Goal: Task Accomplishment & Management: Complete application form

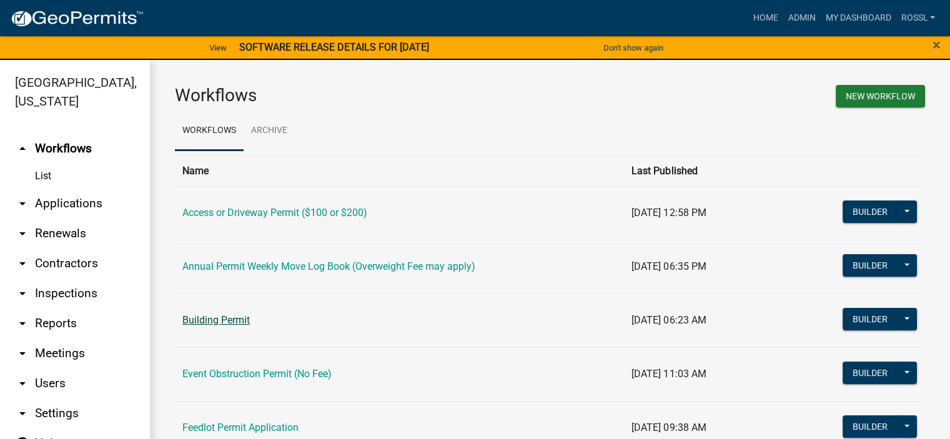
click at [207, 321] on link "Building Permit" at bounding box center [215, 320] width 67 height 12
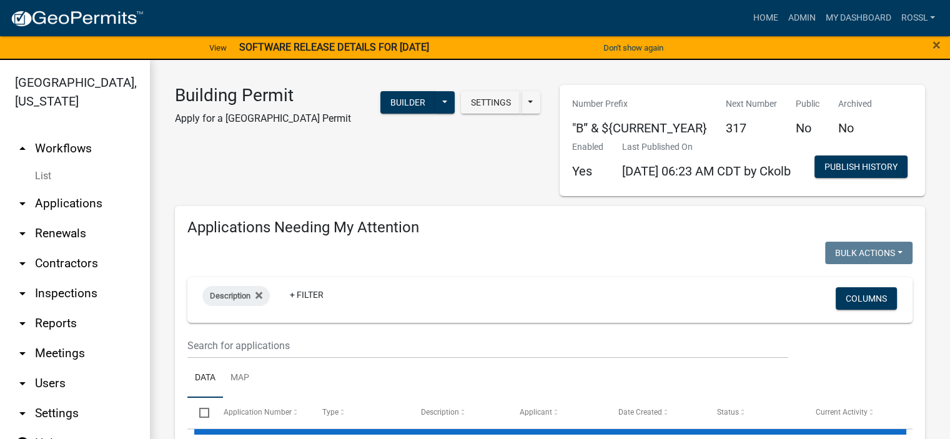
select select "2: 50"
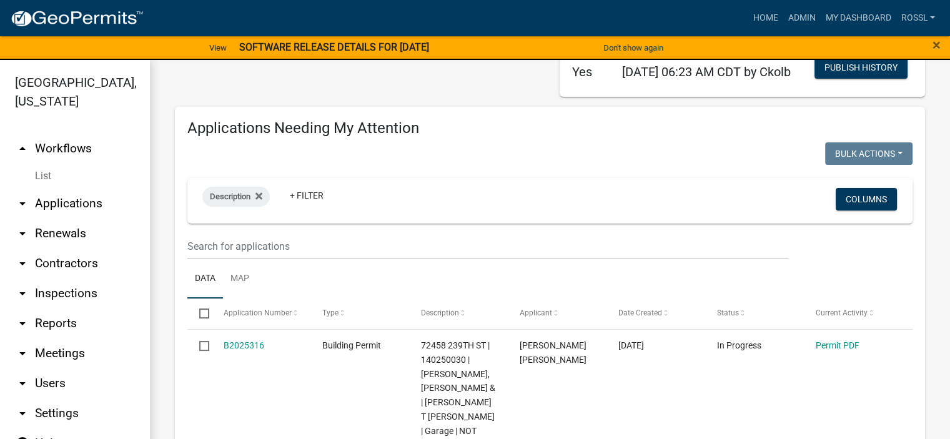
scroll to position [187, 0]
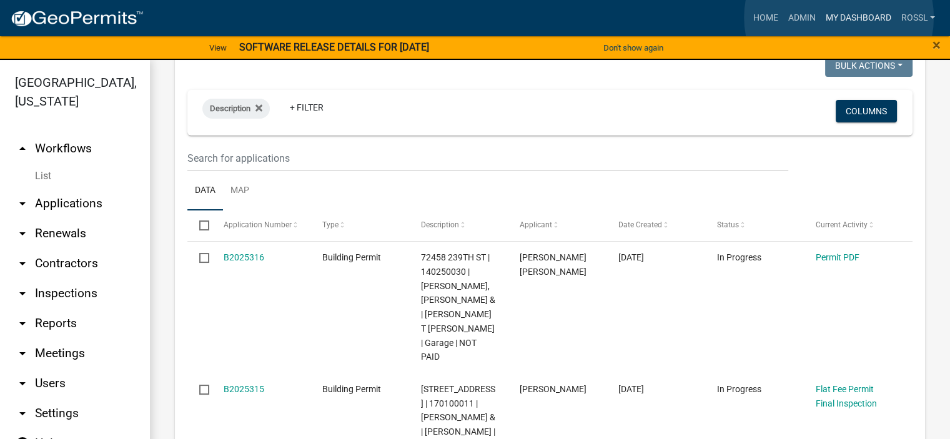
click at [838, 17] on link "My Dashboard" at bounding box center [858, 18] width 76 height 24
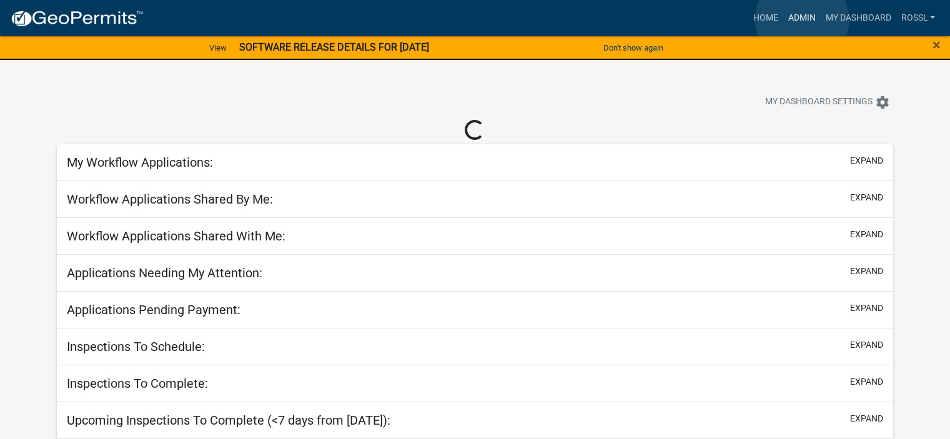
click at [802, 19] on link "Admin" at bounding box center [800, 18] width 37 height 24
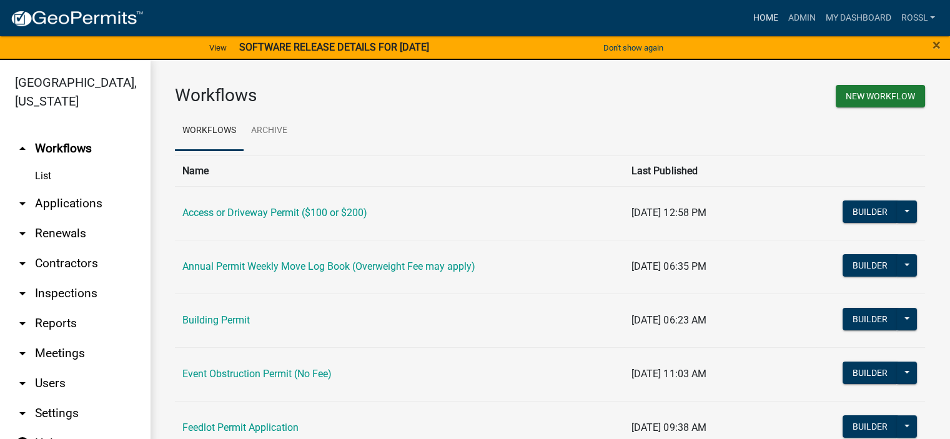
click at [752, 17] on link "Home" at bounding box center [764, 18] width 35 height 24
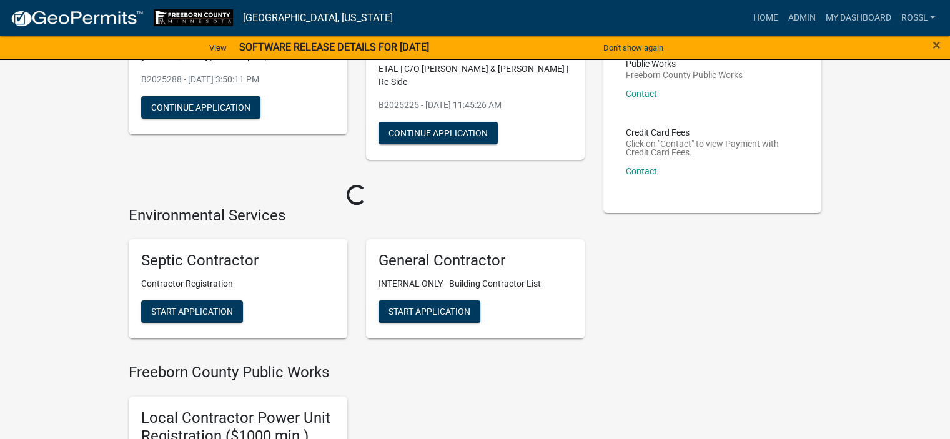
scroll to position [250, 0]
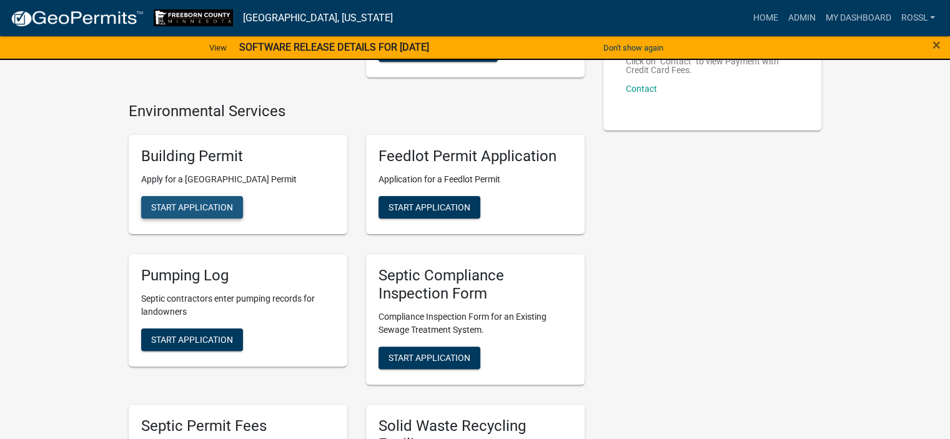
click at [187, 205] on span "Start Application" at bounding box center [192, 207] width 82 height 10
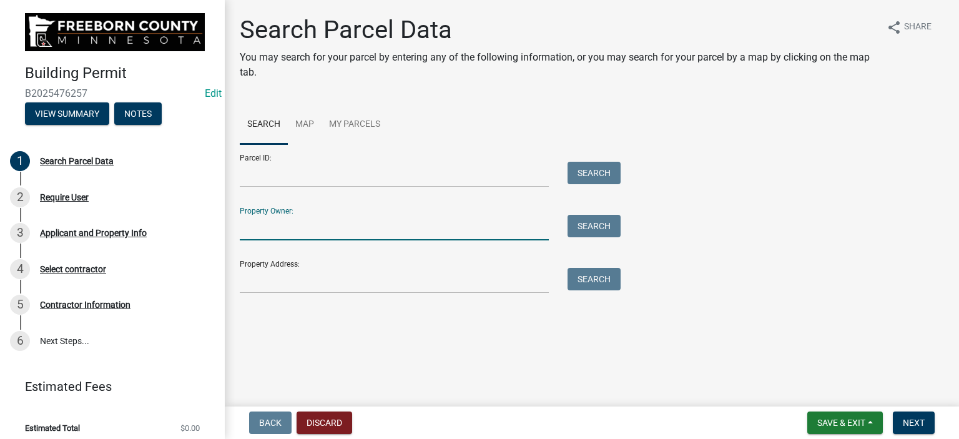
click at [270, 230] on input "Property Owner:" at bounding box center [394, 228] width 309 height 26
click at [275, 280] on input "Property Address:" at bounding box center [394, 281] width 309 height 26
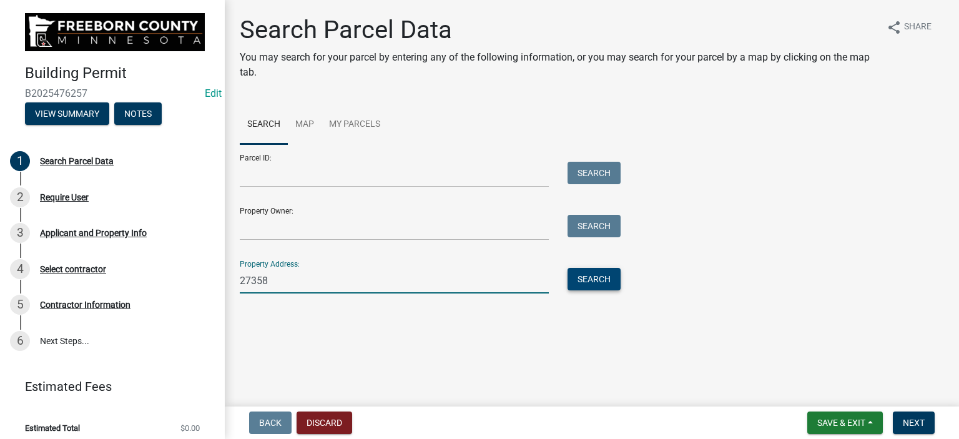
type input "27358"
click at [604, 278] on button "Search" at bounding box center [594, 279] width 53 height 22
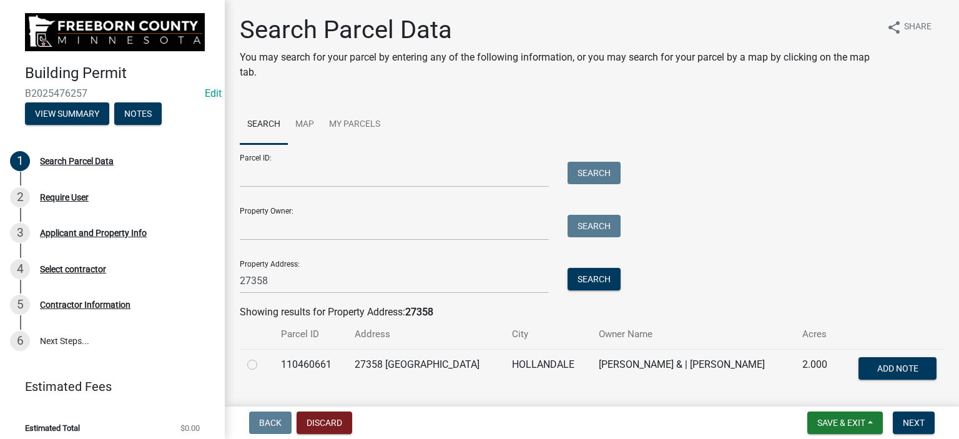
click at [262, 357] on label at bounding box center [262, 357] width 0 height 0
click at [262, 364] on input "radio" at bounding box center [266, 361] width 8 height 8
radio input "true"
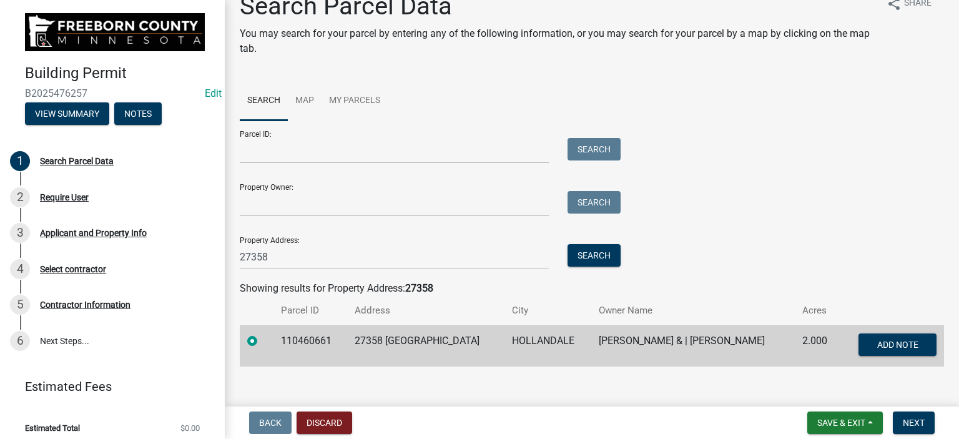
scroll to position [37, 0]
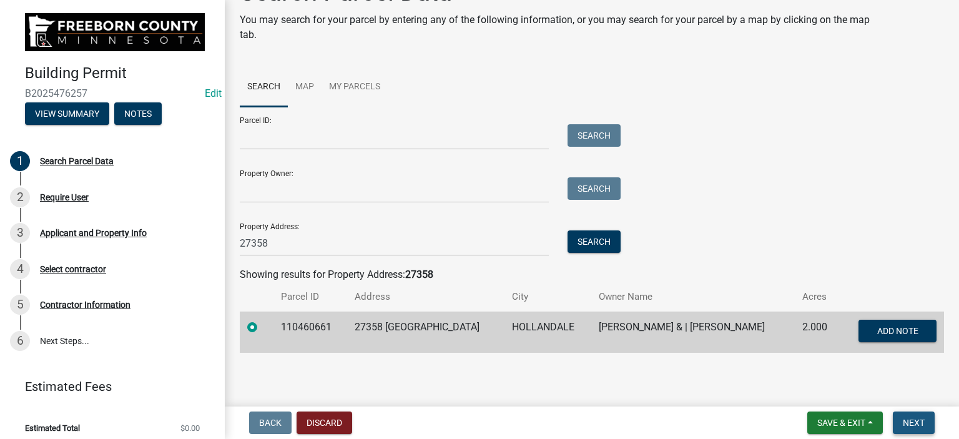
click at [907, 421] on span "Next" at bounding box center [914, 423] width 22 height 10
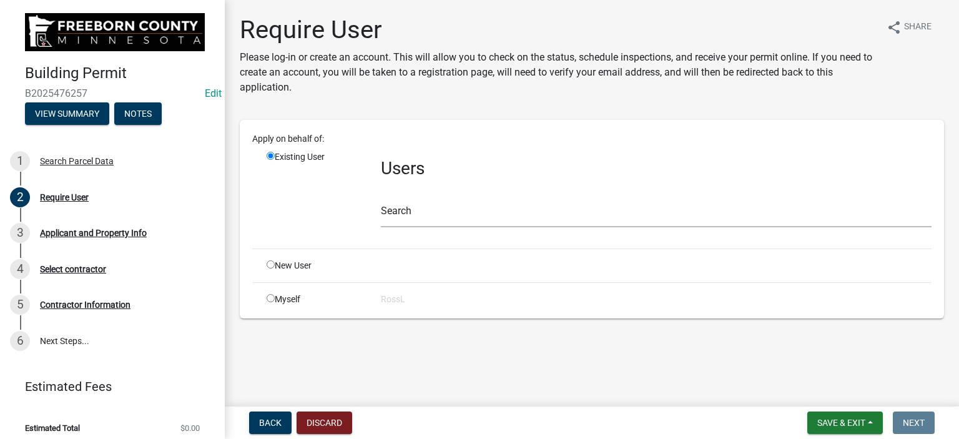
click at [270, 266] on input "radio" at bounding box center [271, 264] width 8 height 8
radio input "true"
radio input "false"
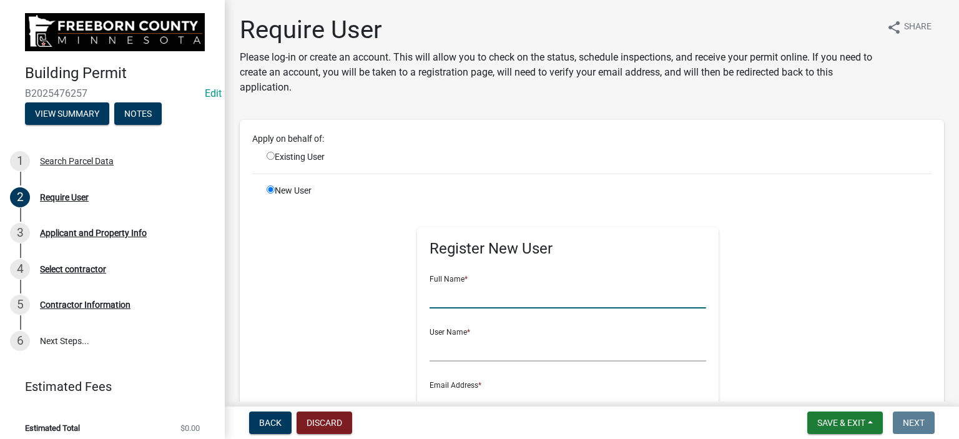
click at [440, 299] on input "text" at bounding box center [568, 296] width 277 height 26
type input "[PERSON_NAME]"
click at [452, 351] on input "text" at bounding box center [568, 349] width 277 height 26
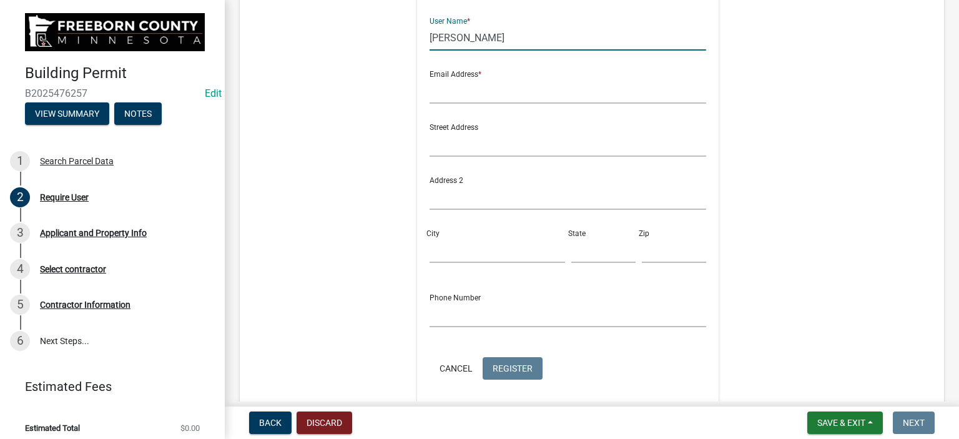
scroll to position [375, 0]
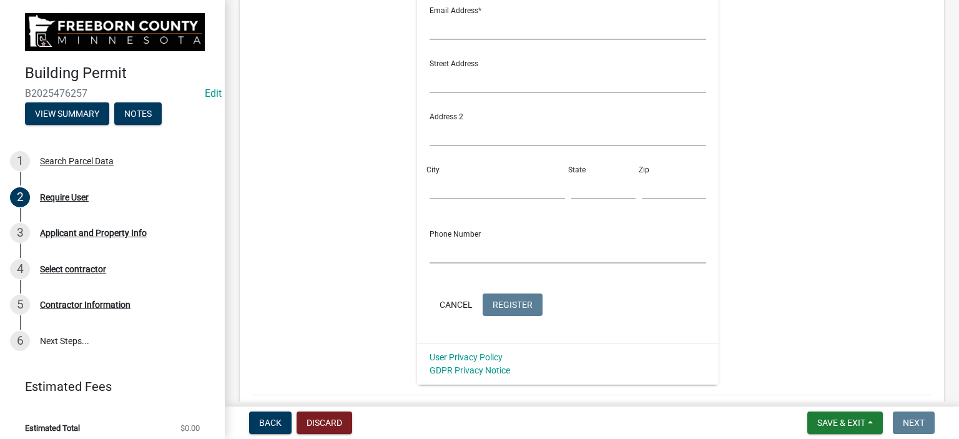
type input "[PERSON_NAME]"
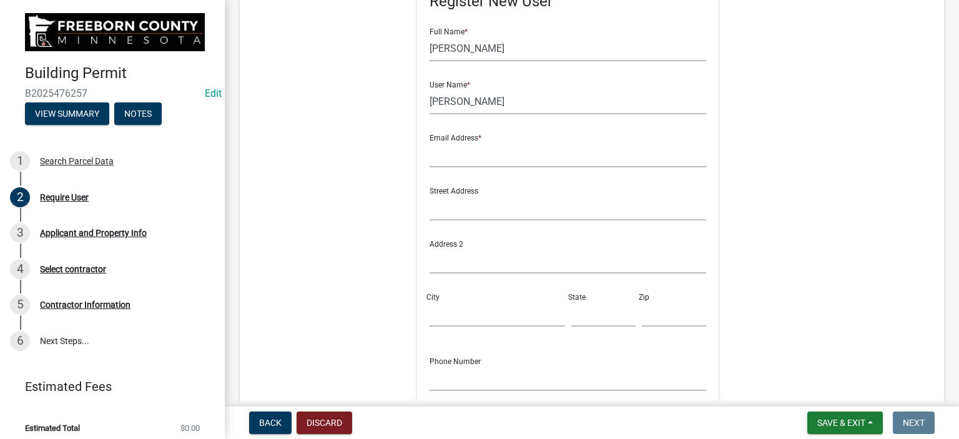
scroll to position [187, 0]
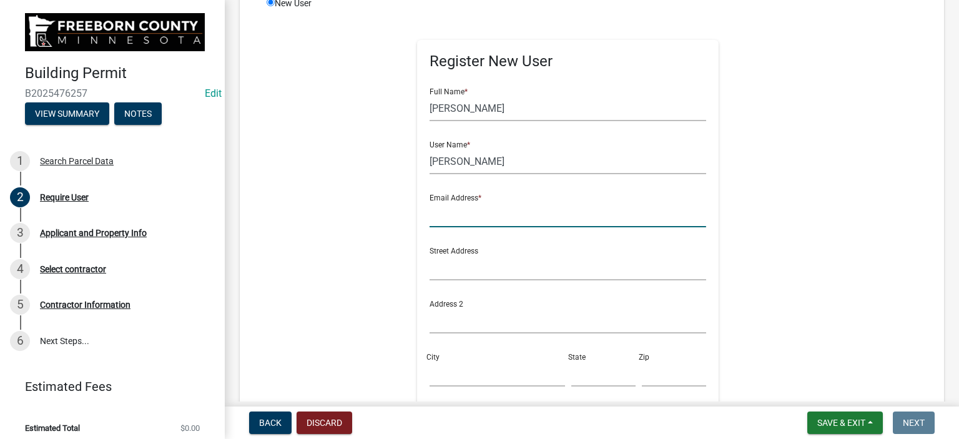
click at [459, 211] on input "text" at bounding box center [568, 215] width 277 height 26
type input "[PERSON_NAME][EMAIL_ADDRESS][PERSON_NAME][DOMAIN_NAME][PERSON_NAME]"
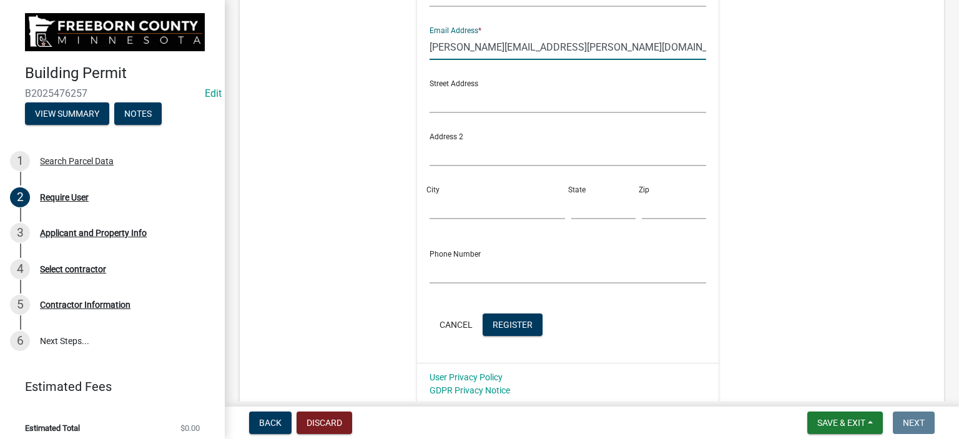
scroll to position [452, 0]
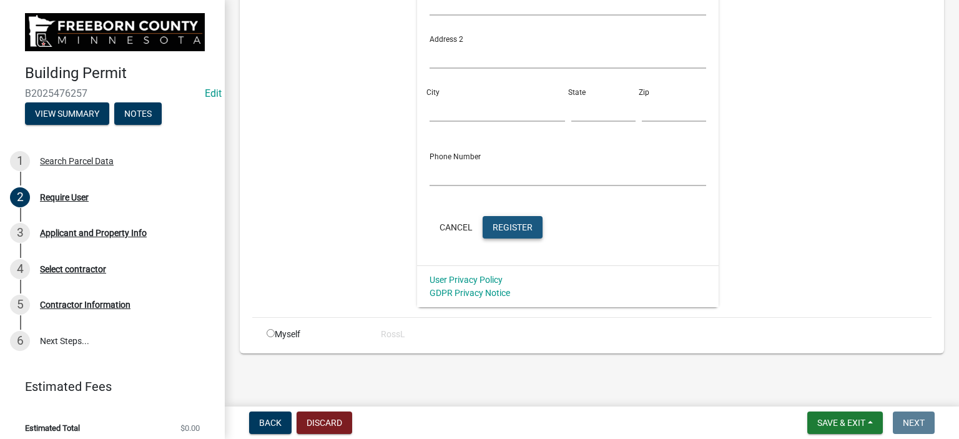
click at [499, 231] on span "Register" at bounding box center [513, 227] width 40 height 10
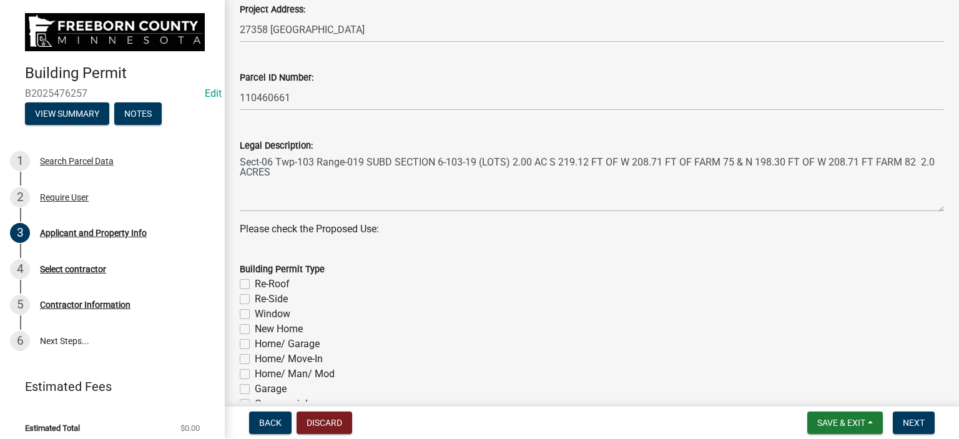
scroll to position [562, 0]
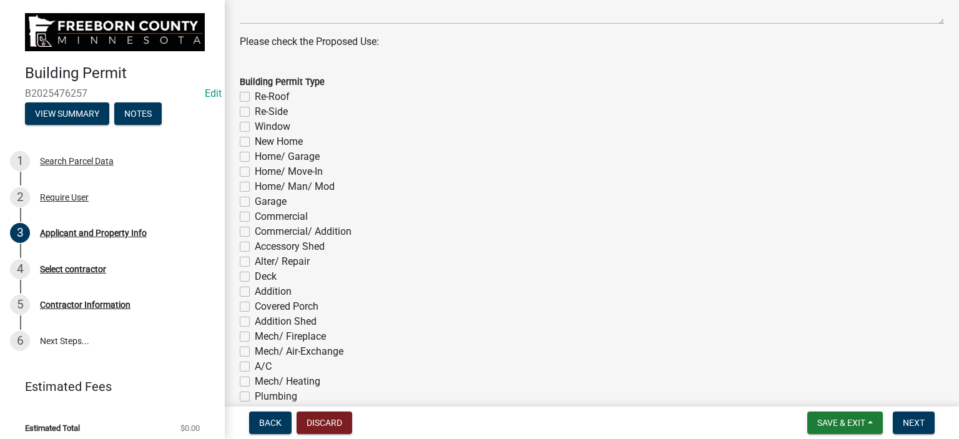
click at [255, 97] on label "Re-Roof" at bounding box center [272, 96] width 35 height 15
click at [255, 97] on input "Re-Roof" at bounding box center [259, 93] width 8 height 8
checkbox input "true"
checkbox input "false"
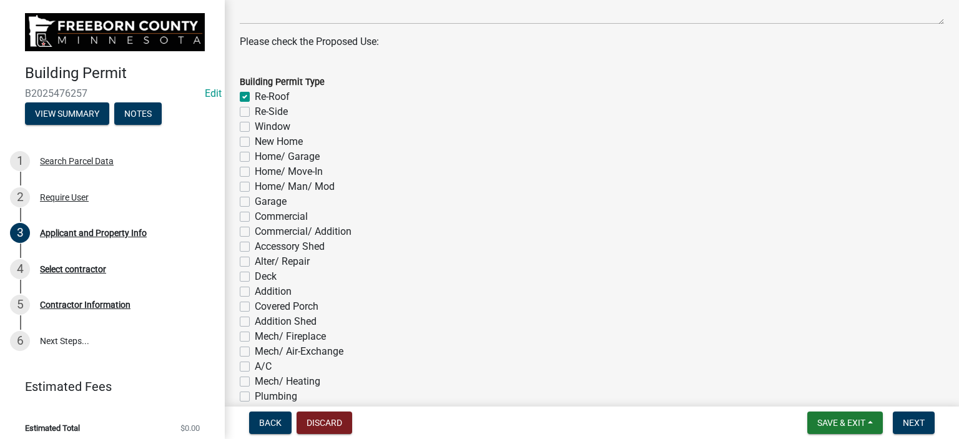
checkbox input "false"
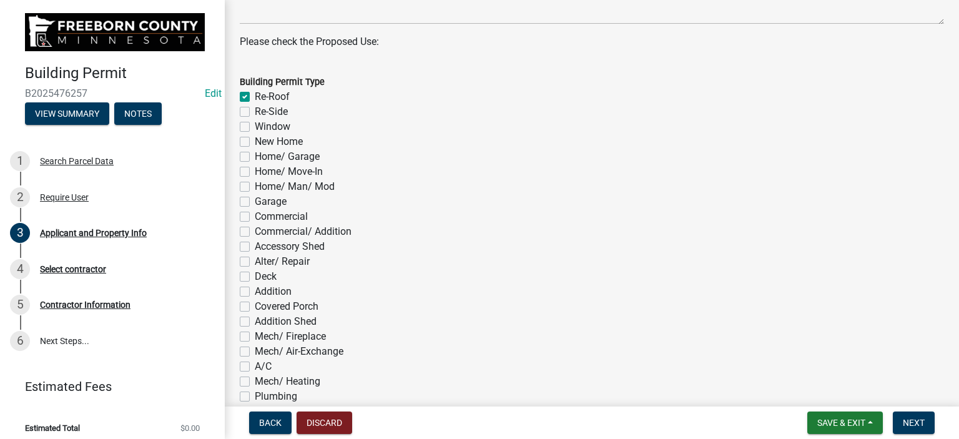
checkbox input "false"
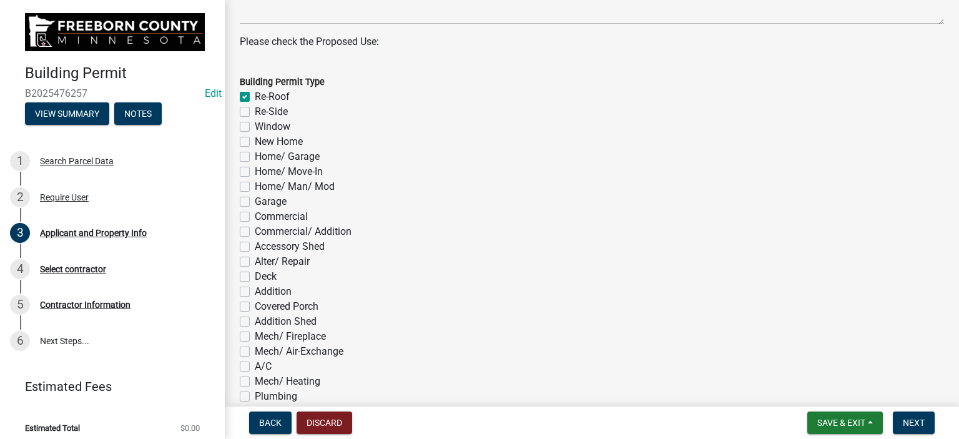
checkbox input "false"
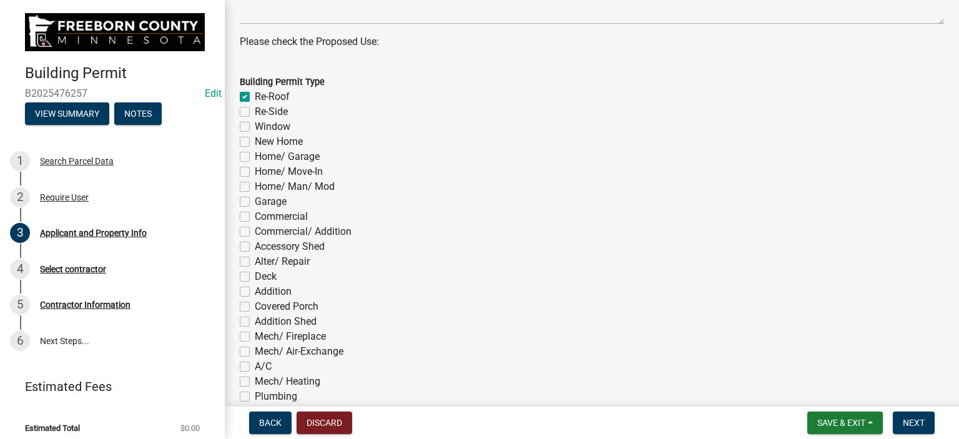
checkbox input "false"
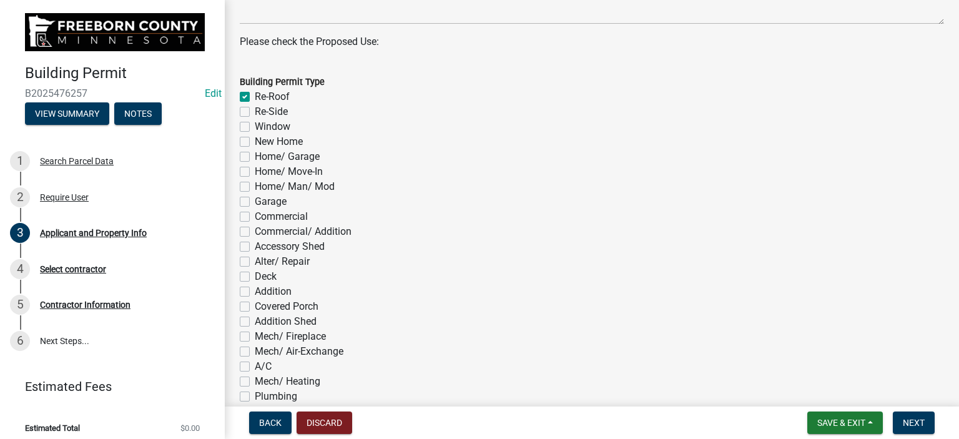
checkbox input "false"
click at [255, 109] on label "Re-Side" at bounding box center [271, 111] width 33 height 15
click at [255, 109] on input "Re-Side" at bounding box center [259, 108] width 8 height 8
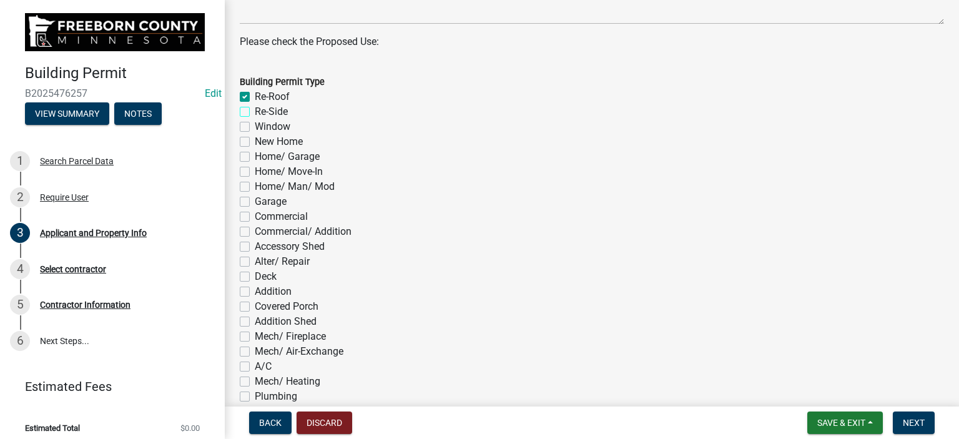
checkbox input "true"
checkbox input "false"
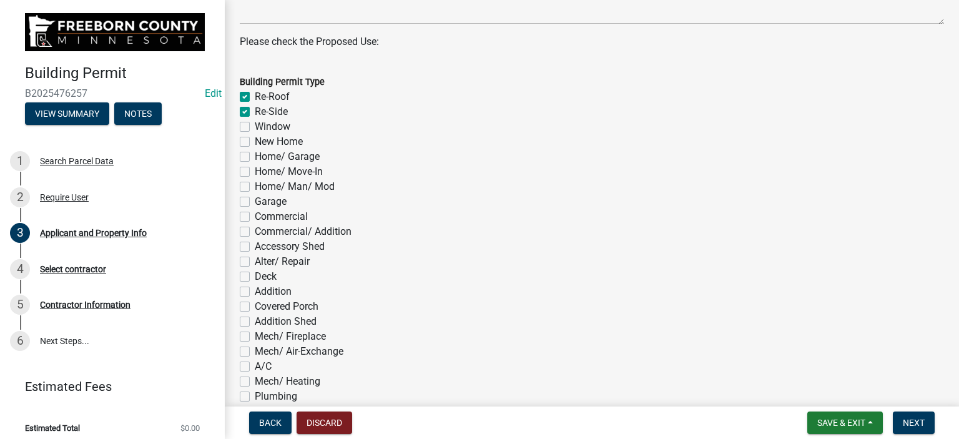
checkbox input "false"
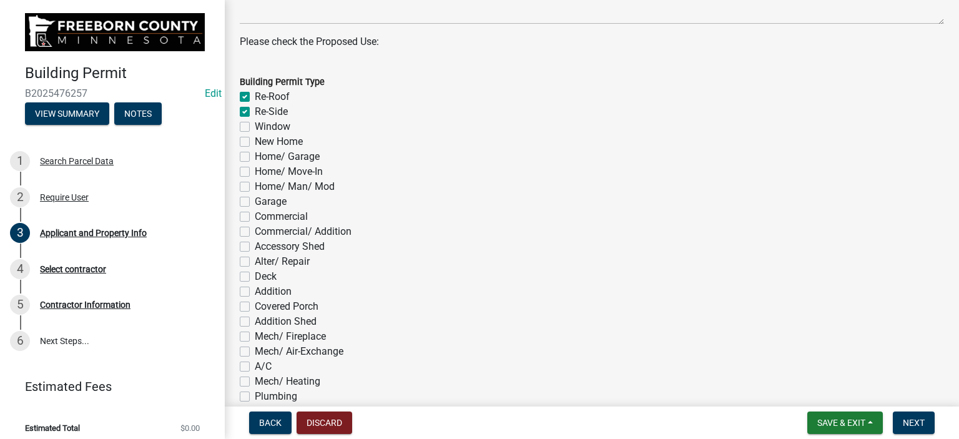
checkbox input "false"
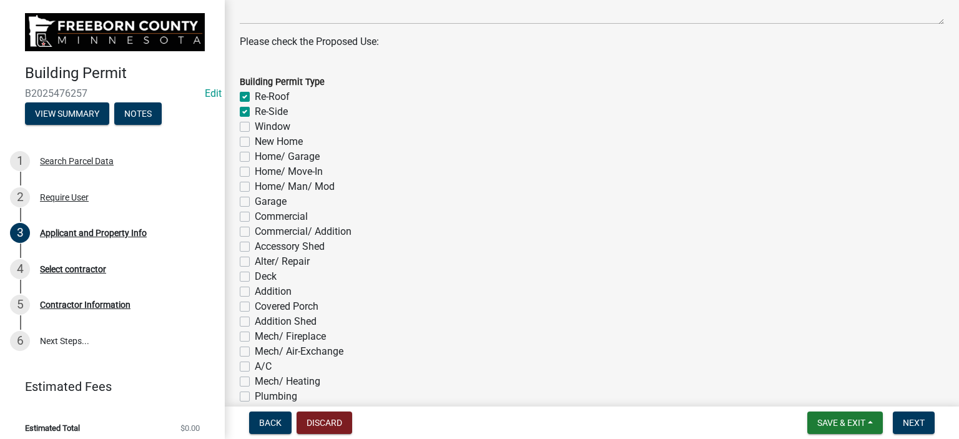
checkbox input "false"
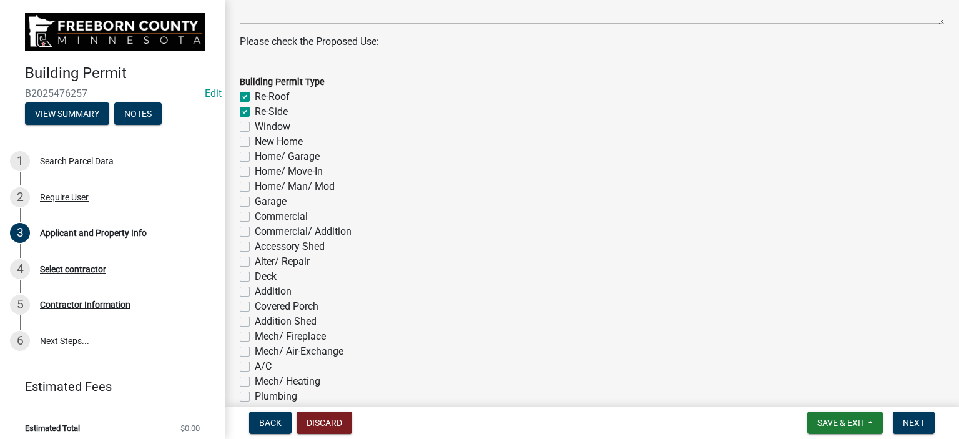
checkbox input "false"
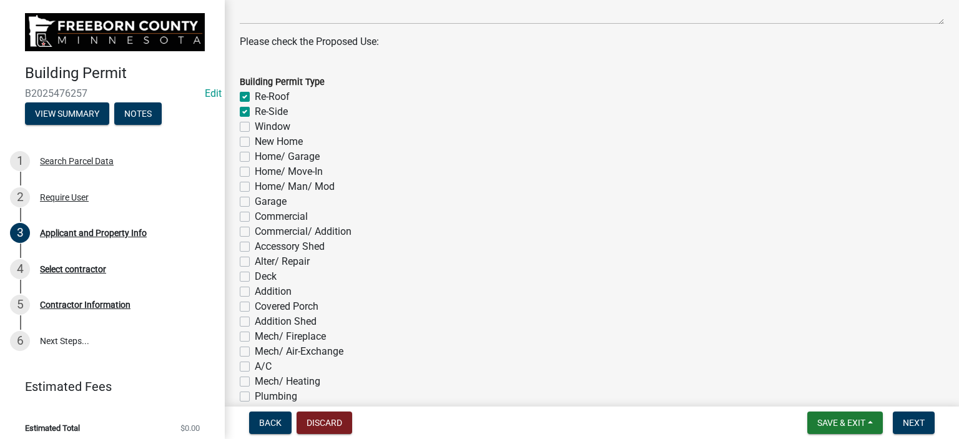
checkbox input "false"
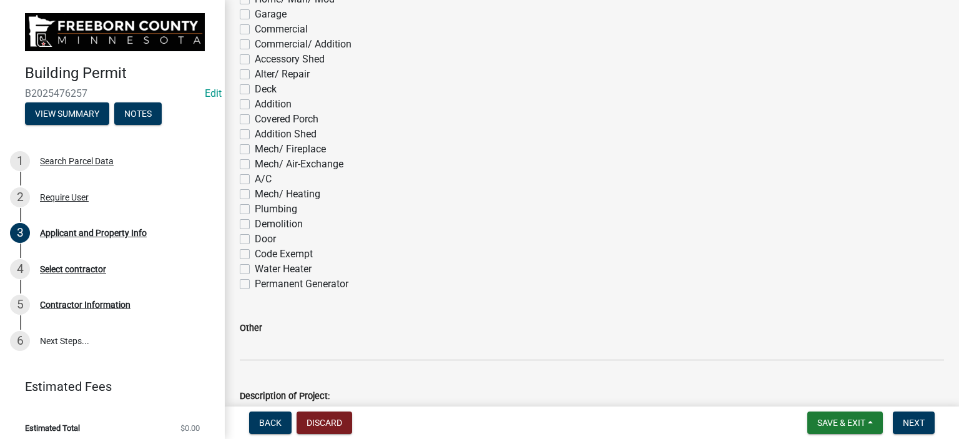
scroll to position [624, 0]
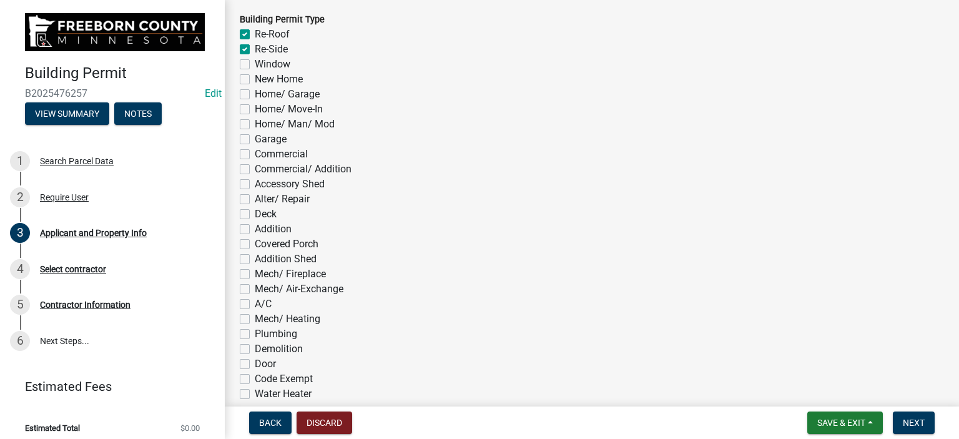
click at [255, 60] on label "Window" at bounding box center [273, 64] width 36 height 15
click at [255, 60] on input "Window" at bounding box center [259, 61] width 8 height 8
checkbox input "true"
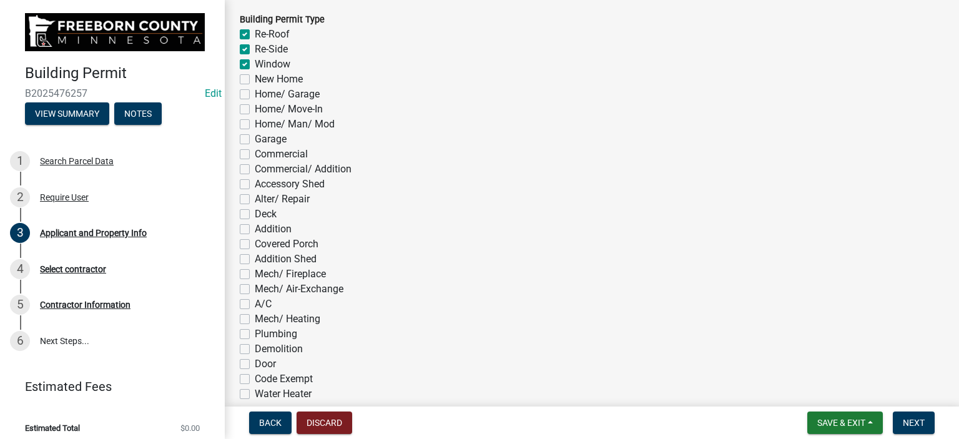
checkbox input "true"
checkbox input "false"
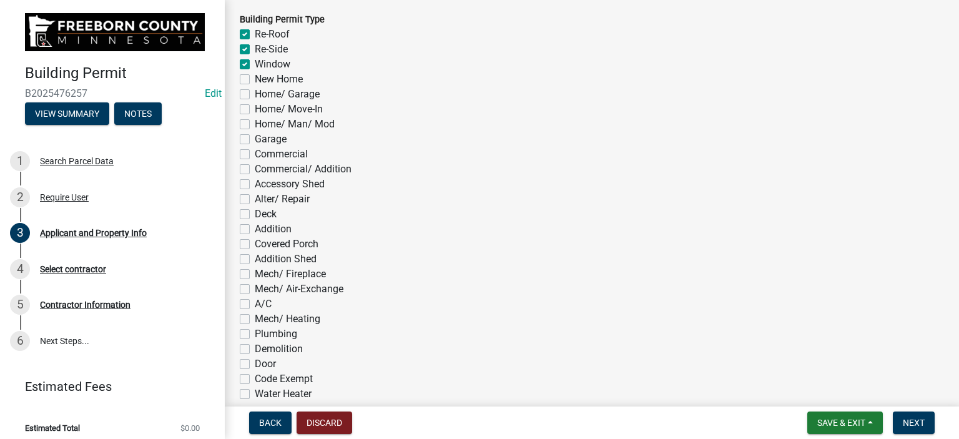
checkbox input "false"
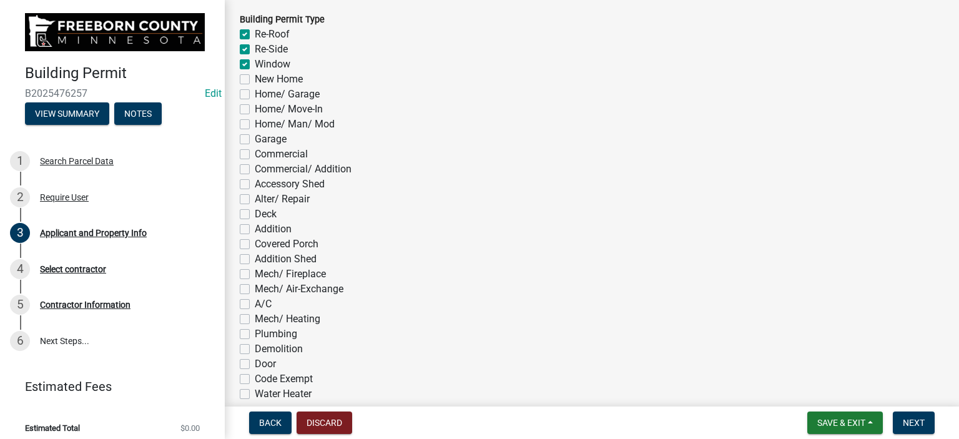
checkbox input "false"
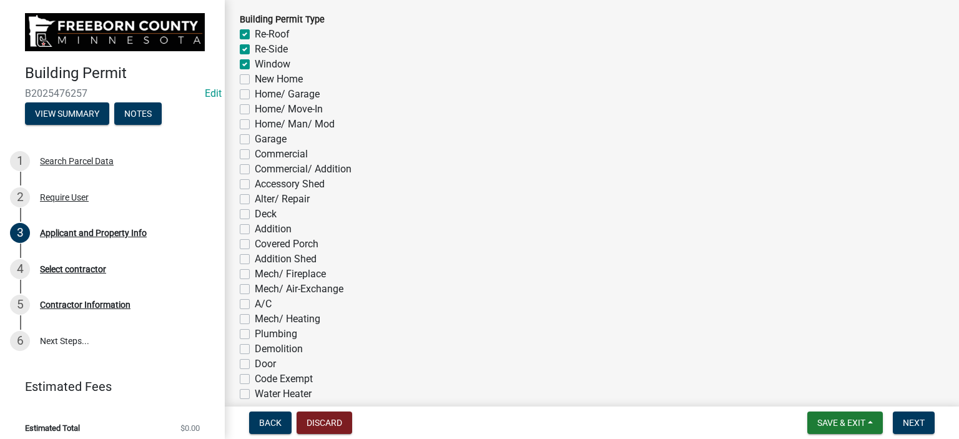
checkbox input "false"
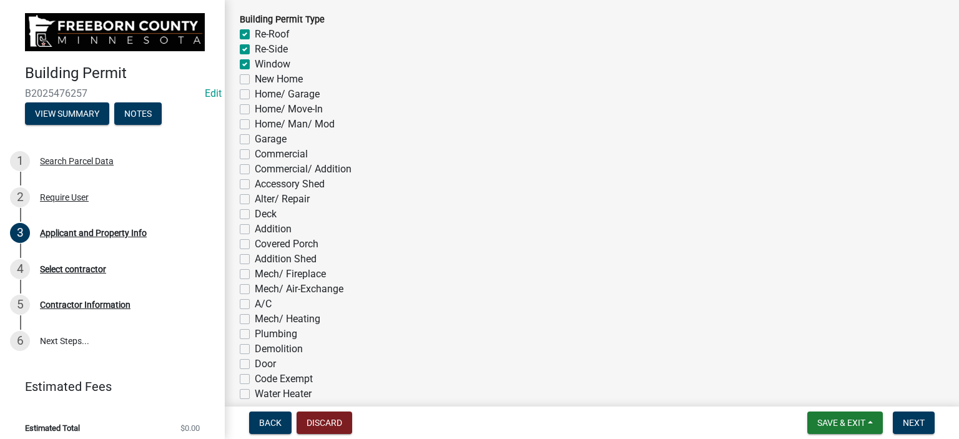
checkbox input "false"
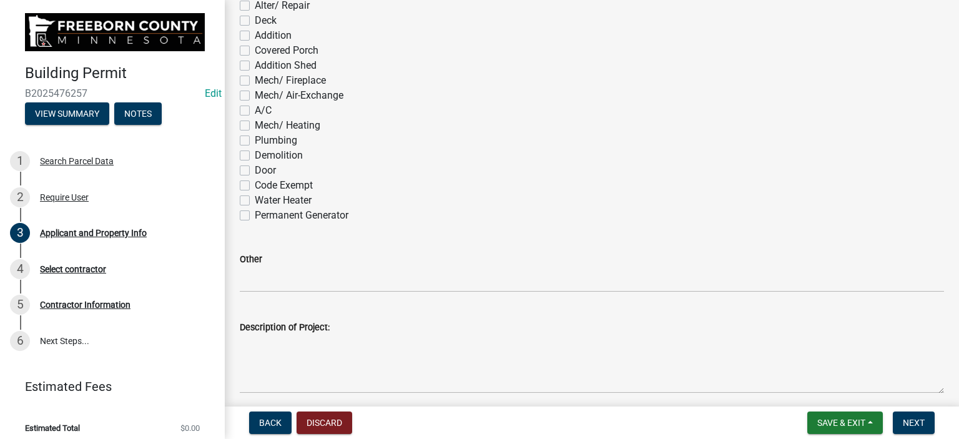
scroll to position [936, 0]
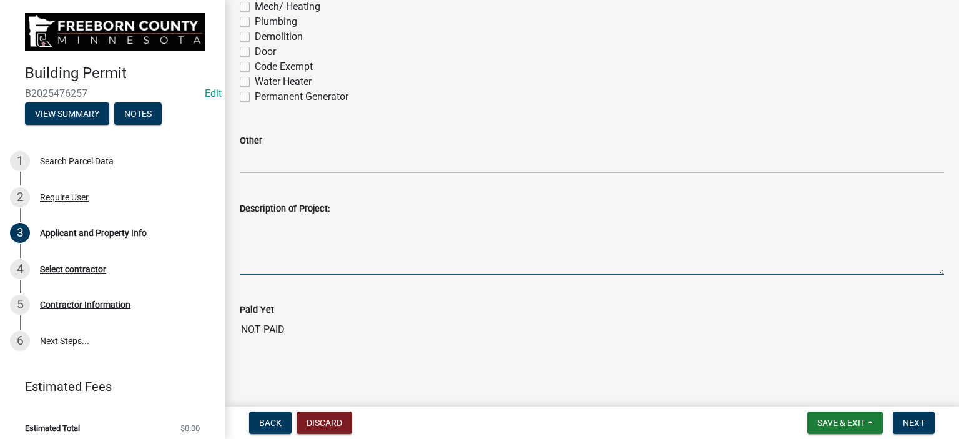
click at [265, 255] on textarea "Description of Project:" at bounding box center [592, 245] width 704 height 59
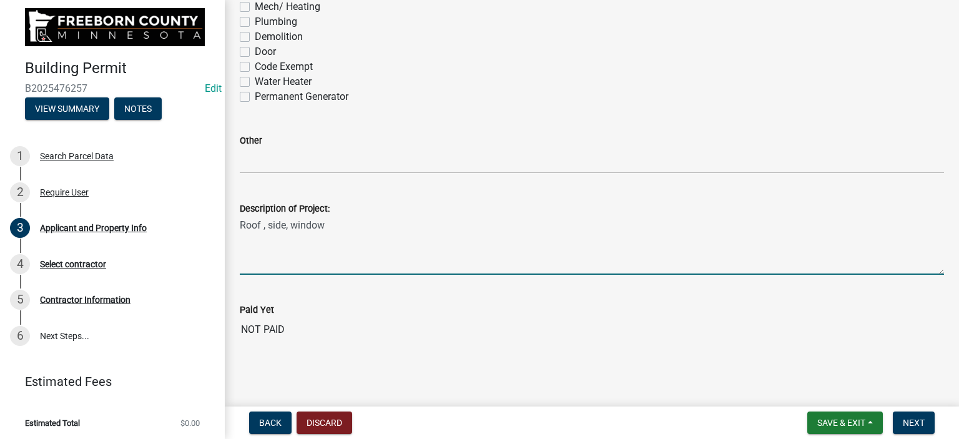
scroll to position [6, 0]
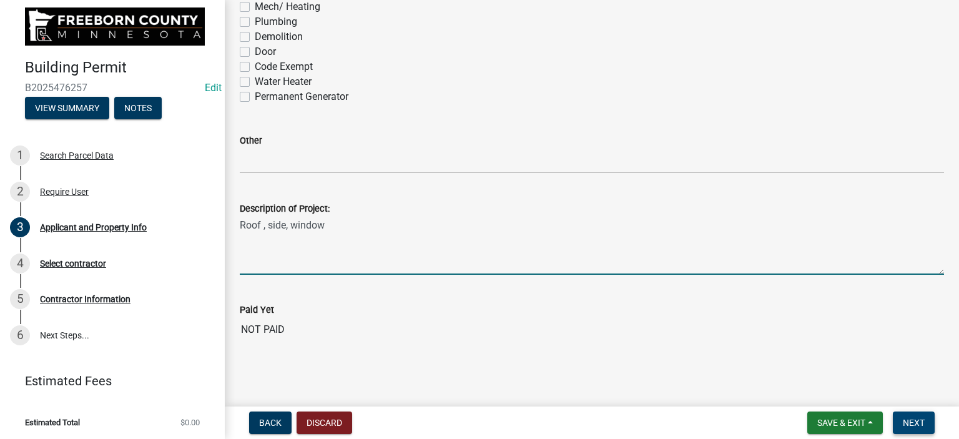
type textarea "Roof , side, window"
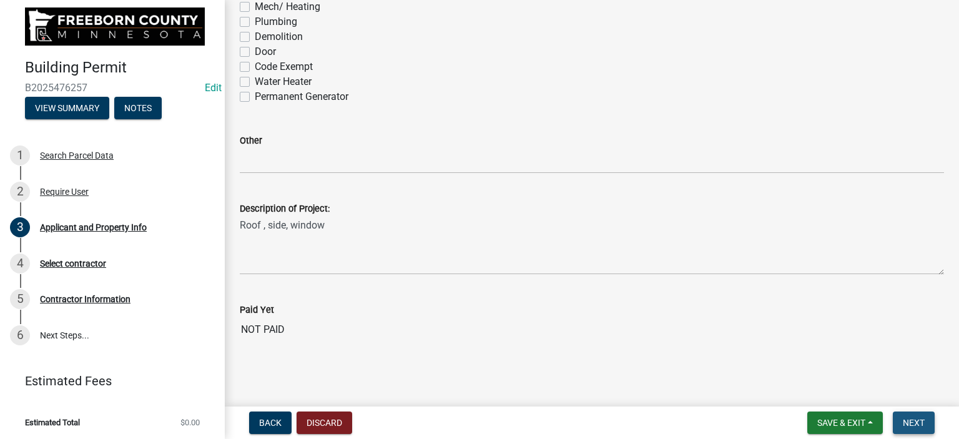
click at [921, 418] on span "Next" at bounding box center [914, 423] width 22 height 10
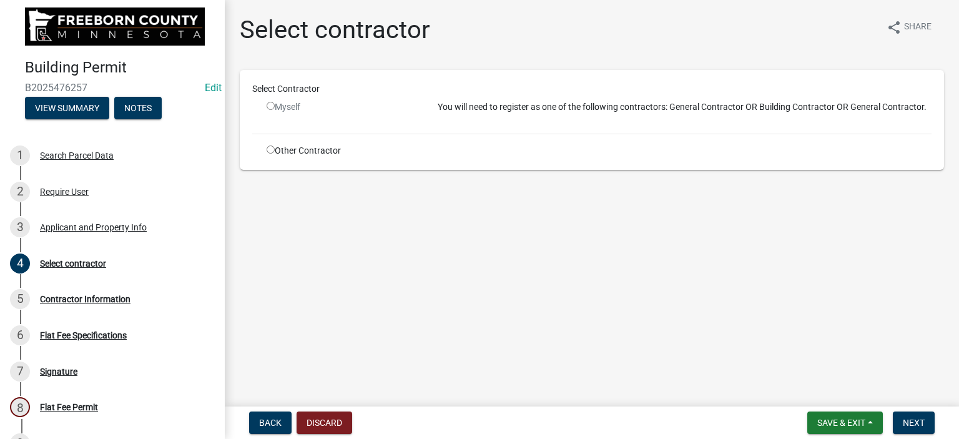
click at [267, 147] on input "radio" at bounding box center [271, 149] width 8 height 8
radio input "true"
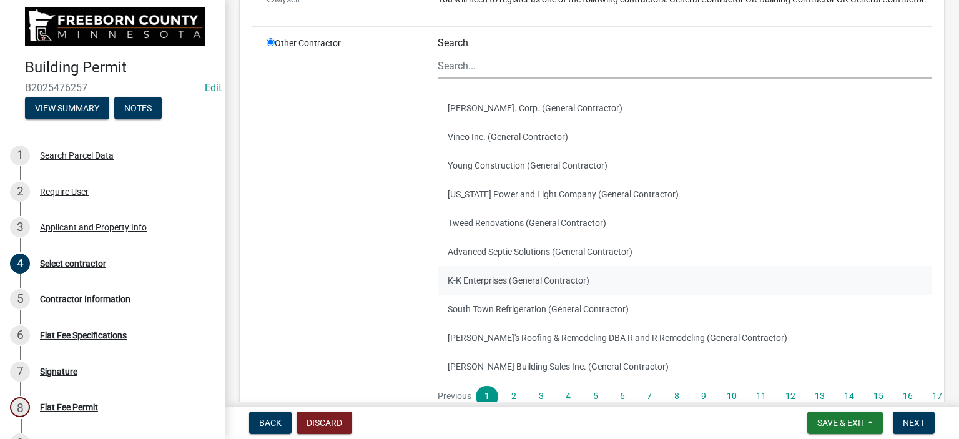
scroll to position [243, 0]
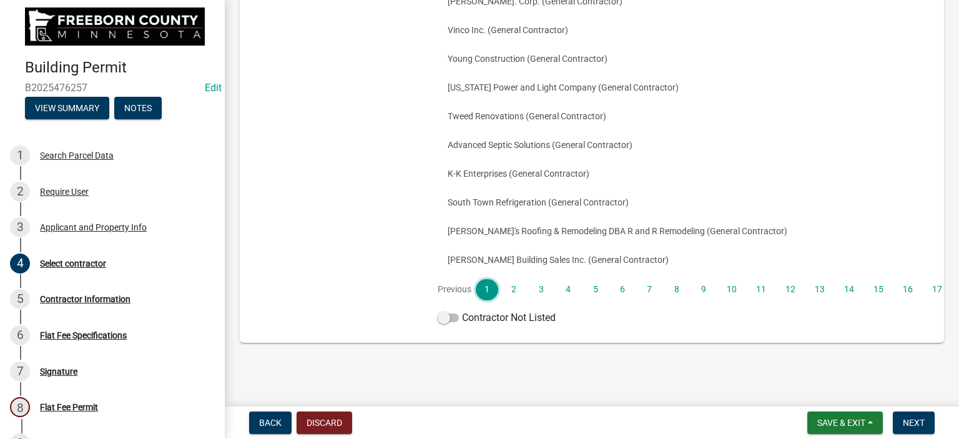
click at [484, 288] on link "1" at bounding box center [487, 289] width 22 height 21
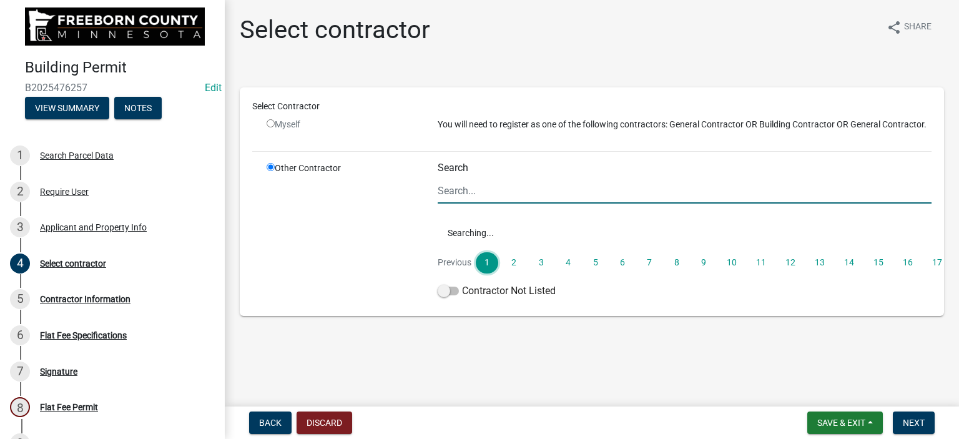
scroll to position [0, 0]
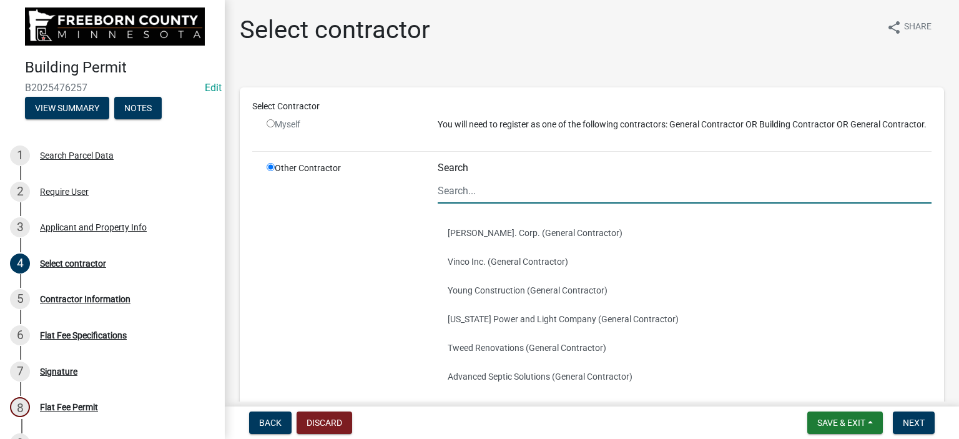
click at [468, 204] on input "Search" at bounding box center [685, 191] width 494 height 26
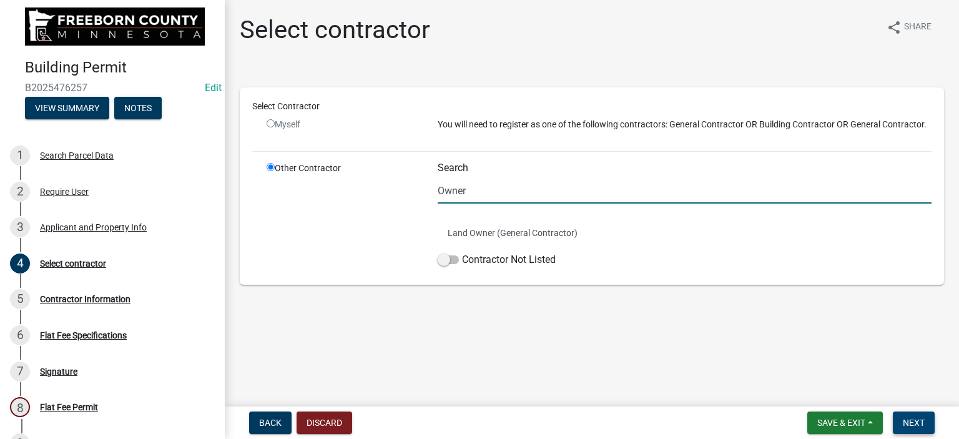
type input "Owner"
click at [906, 418] on span "Next" at bounding box center [914, 423] width 22 height 10
click at [486, 194] on input "Owner" at bounding box center [685, 191] width 494 height 26
click at [456, 260] on span at bounding box center [448, 259] width 21 height 9
click at [462, 252] on input "Contractor Not Listed" at bounding box center [462, 252] width 0 height 0
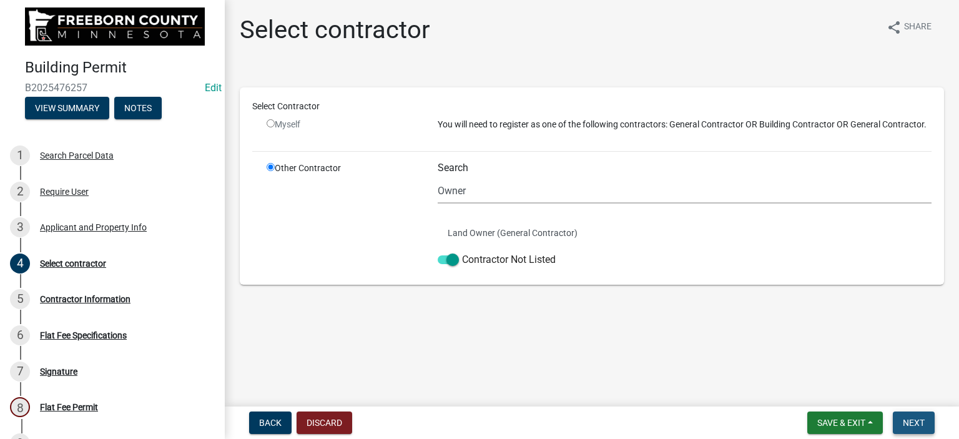
click at [916, 415] on button "Next" at bounding box center [914, 422] width 42 height 22
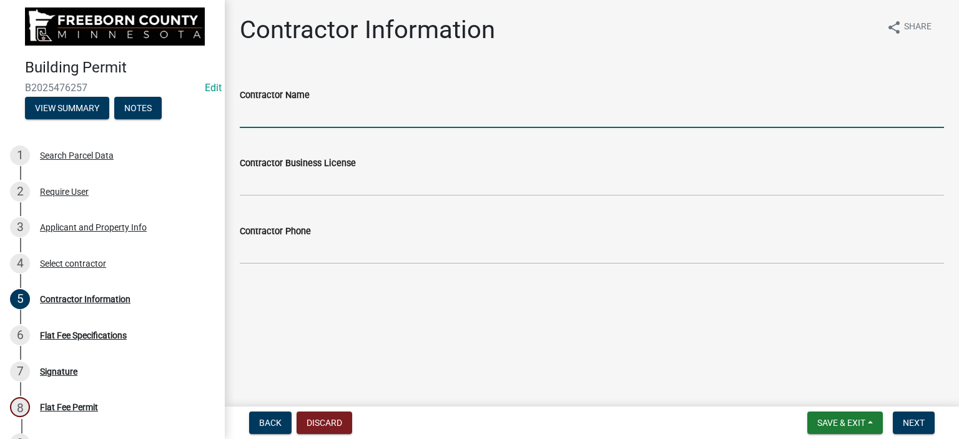
click at [280, 120] on input "Contractor Name" at bounding box center [592, 115] width 704 height 26
type input "Owner"
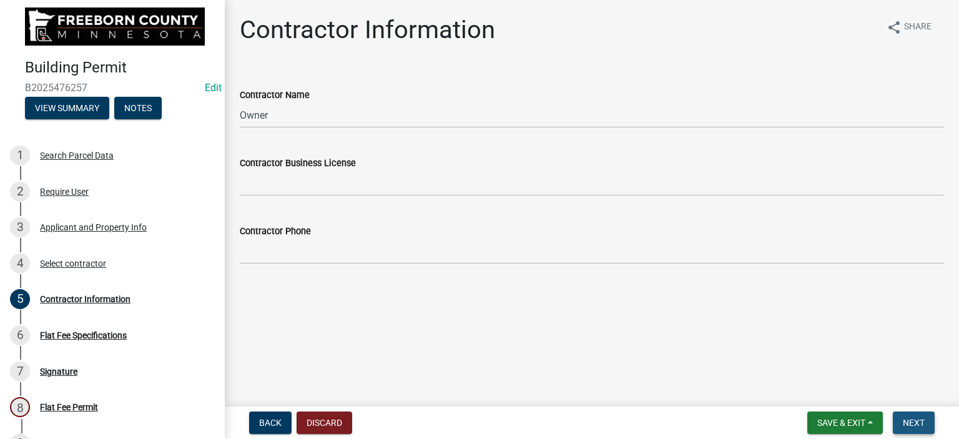
click at [914, 425] on span "Next" at bounding box center [914, 423] width 22 height 10
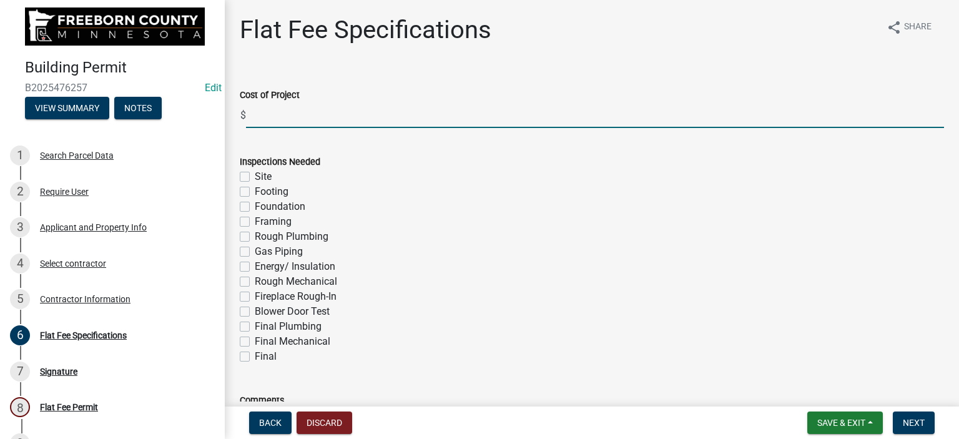
click at [270, 117] on input "text" at bounding box center [595, 115] width 698 height 26
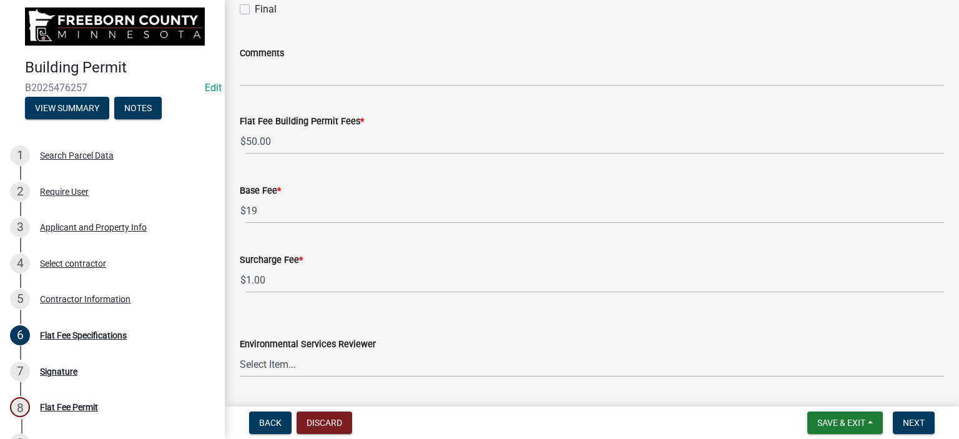
scroll to position [382, 0]
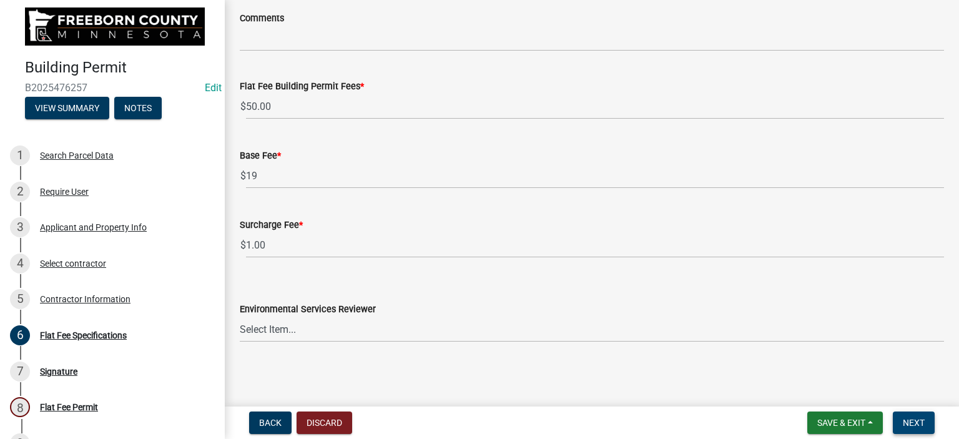
type input "15000"
click at [916, 424] on button "Next" at bounding box center [914, 422] width 42 height 22
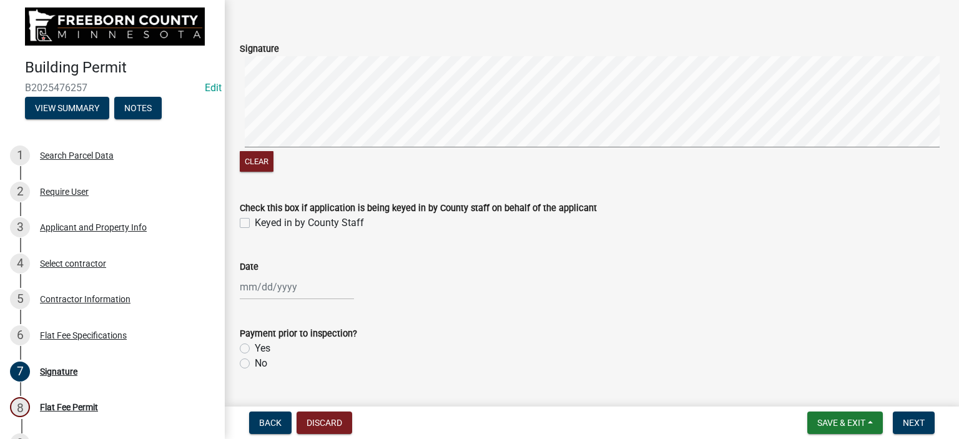
scroll to position [72, 0]
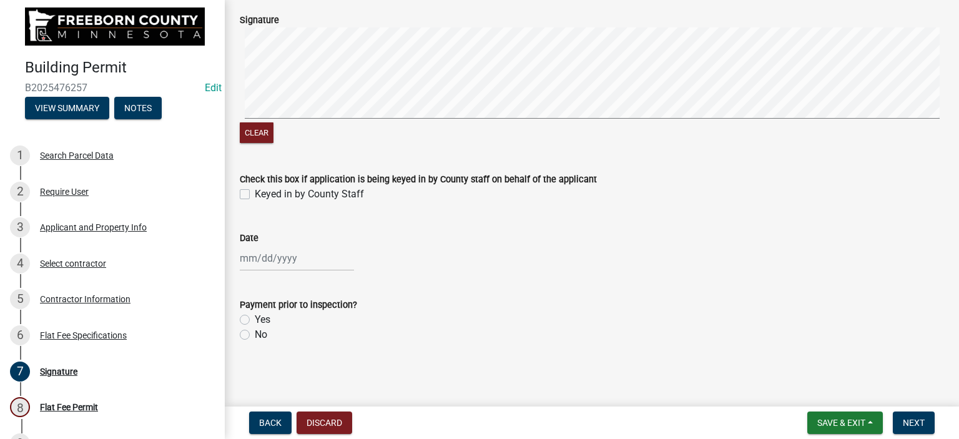
click at [255, 194] on label "Keyed in by County Staff" at bounding box center [309, 194] width 109 height 15
click at [255, 194] on input "Keyed in by County Staff" at bounding box center [259, 191] width 8 height 8
checkbox input "true"
click at [263, 247] on div at bounding box center [297, 258] width 114 height 26
select select "9"
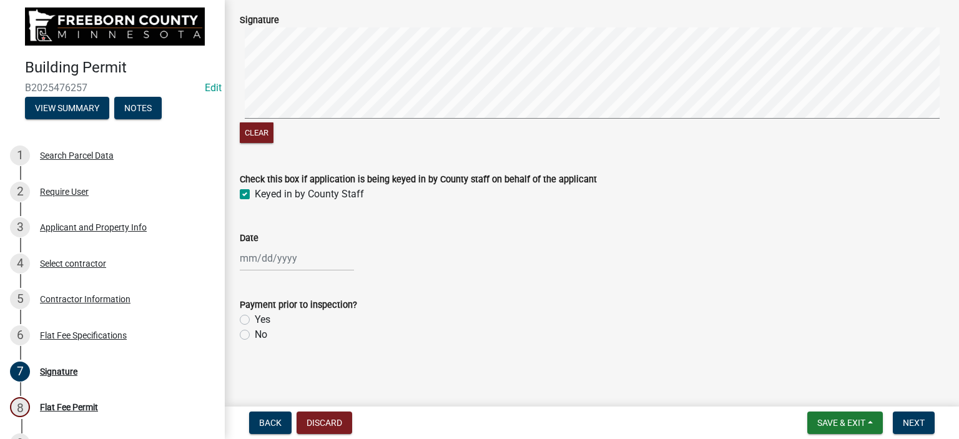
select select "2025"
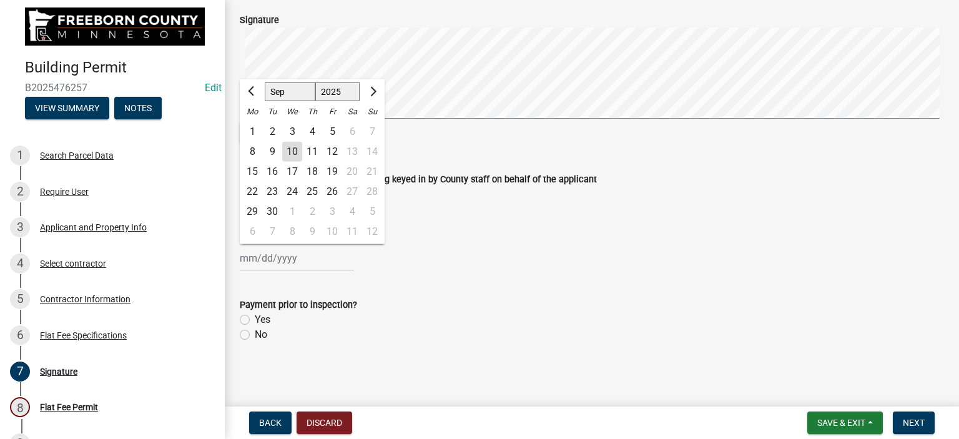
click at [287, 150] on div "10" at bounding box center [292, 152] width 20 height 20
type input "[DATE]"
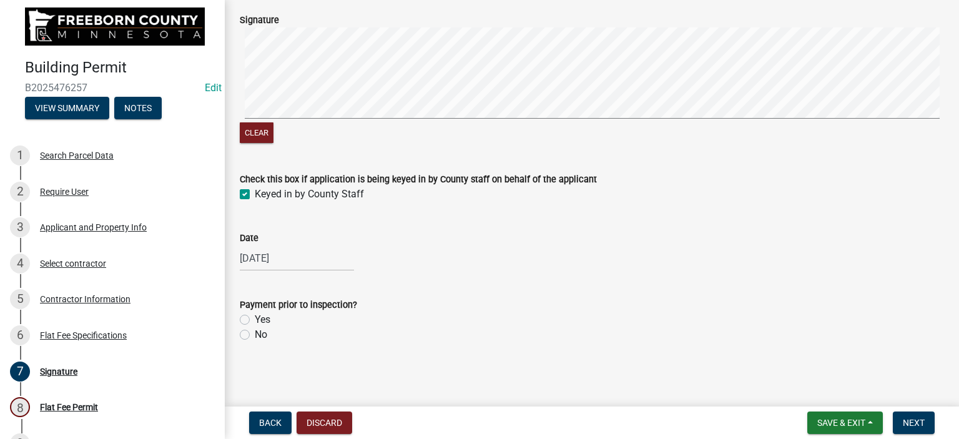
click at [255, 319] on label "Yes" at bounding box center [263, 319] width 16 height 15
click at [255, 319] on input "Yes" at bounding box center [259, 316] width 8 height 8
radio input "true"
click at [912, 423] on span "Next" at bounding box center [914, 423] width 22 height 10
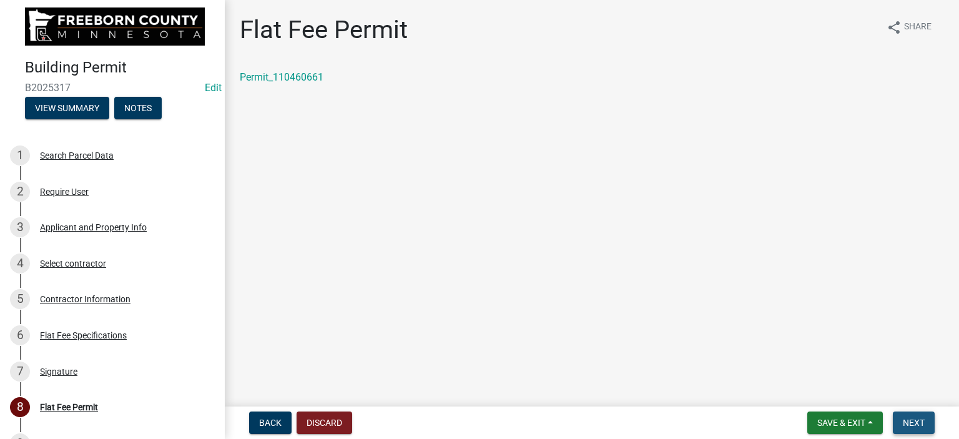
click at [913, 425] on span "Next" at bounding box center [914, 423] width 22 height 10
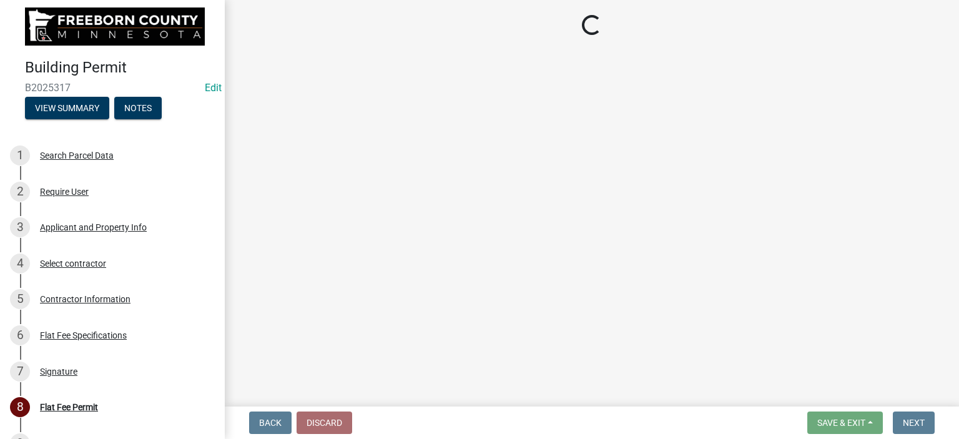
select select "3: 3"
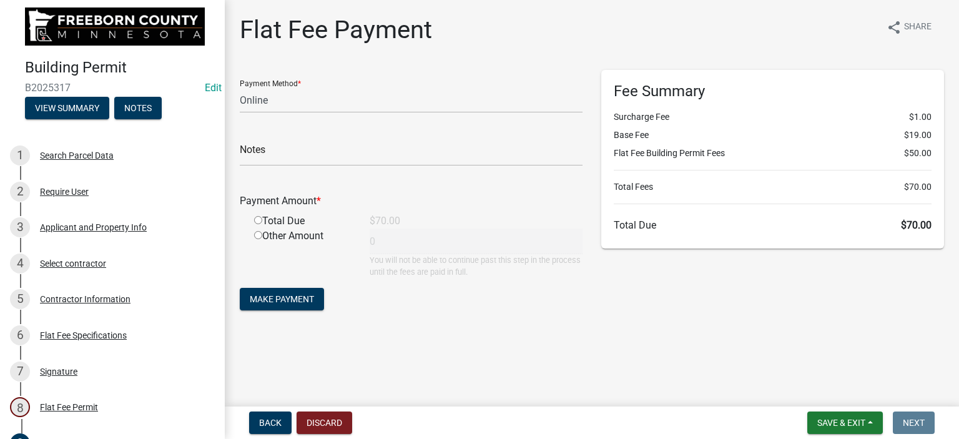
click at [257, 219] on input "radio" at bounding box center [258, 220] width 8 height 8
radio input "true"
type input "70"
click at [276, 99] on select "Credit Card POS Check Cash Online" at bounding box center [411, 100] width 343 height 26
select select "1: 0"
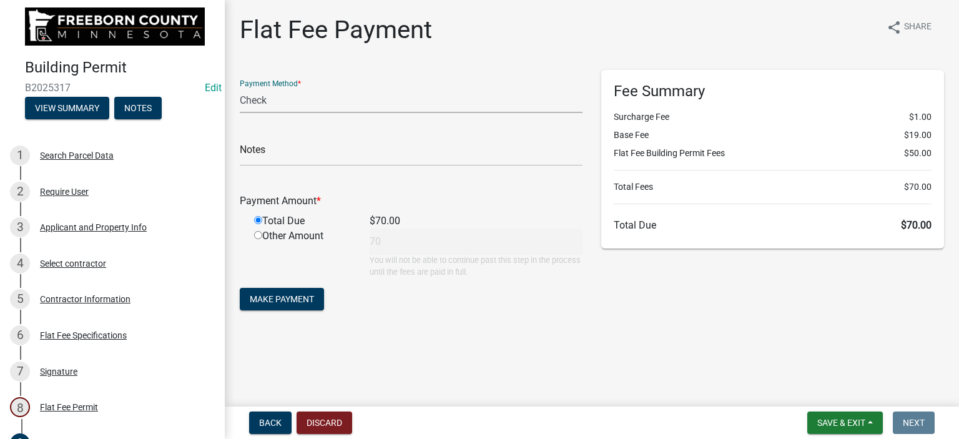
click at [240, 87] on select "Credit Card POS Check Cash Online" at bounding box center [411, 100] width 343 height 26
click at [289, 154] on input "text" at bounding box center [411, 153] width 343 height 26
type input "10069"
click at [280, 303] on span "Make Payment" at bounding box center [282, 299] width 64 height 10
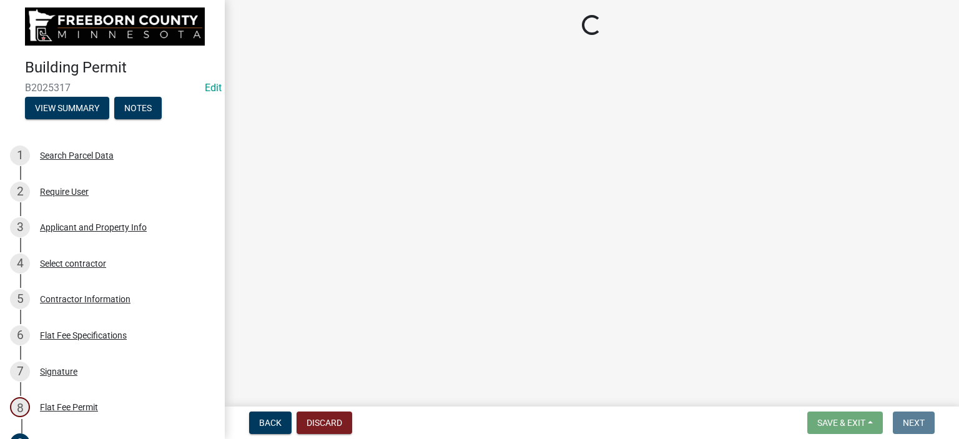
select select "3613e5d6-c0da-40a7-83d4-d5638b2e6124"
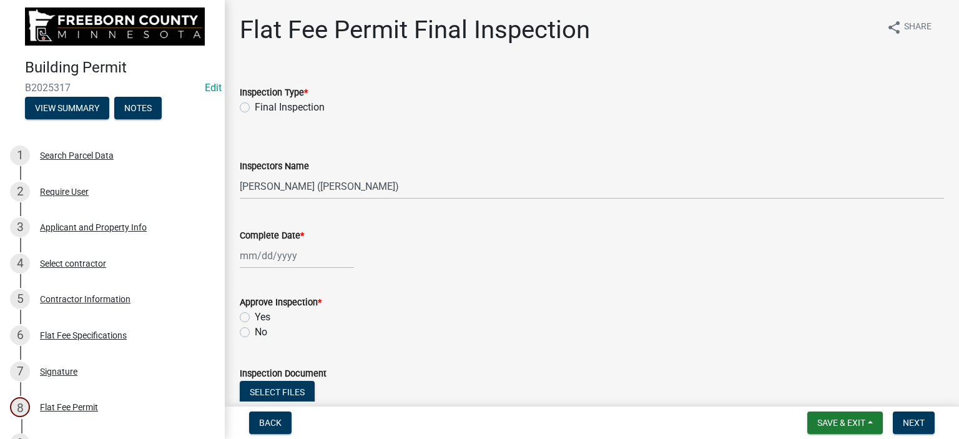
click at [255, 104] on label "Final Inspection" at bounding box center [290, 107] width 70 height 15
click at [255, 104] on input "Final Inspection" at bounding box center [259, 104] width 8 height 8
radio input "true"
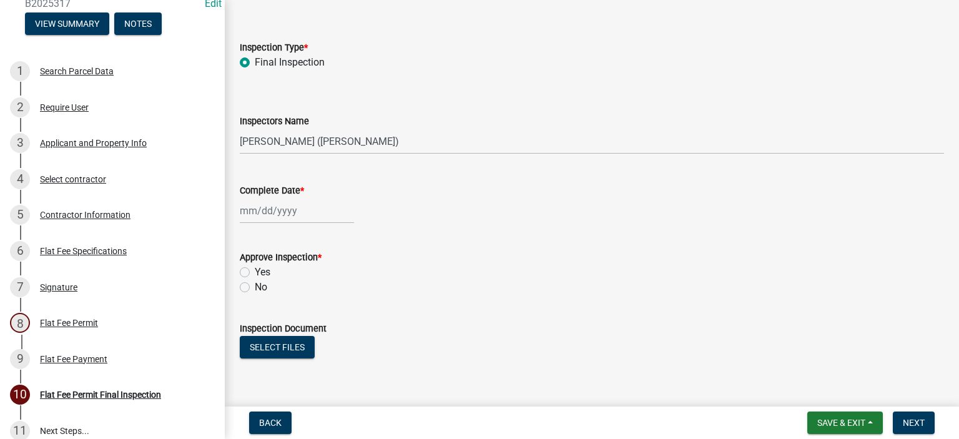
scroll to position [193, 0]
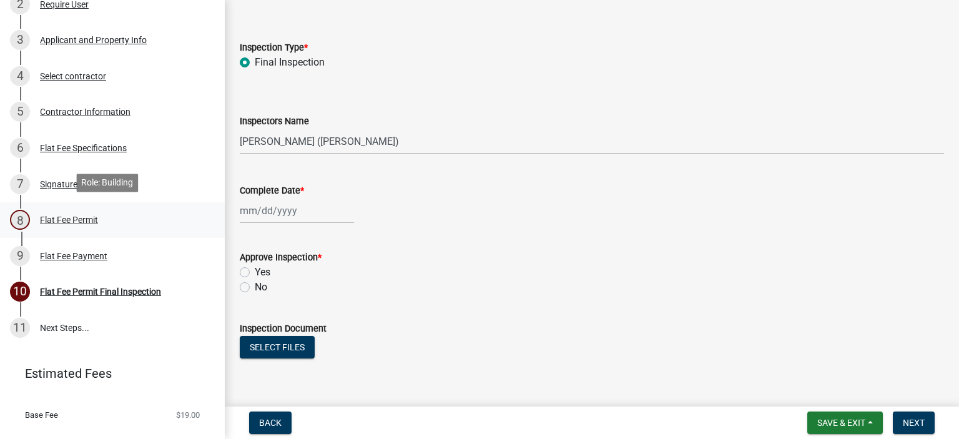
click at [56, 218] on div "Flat Fee Permit" at bounding box center [69, 219] width 58 height 9
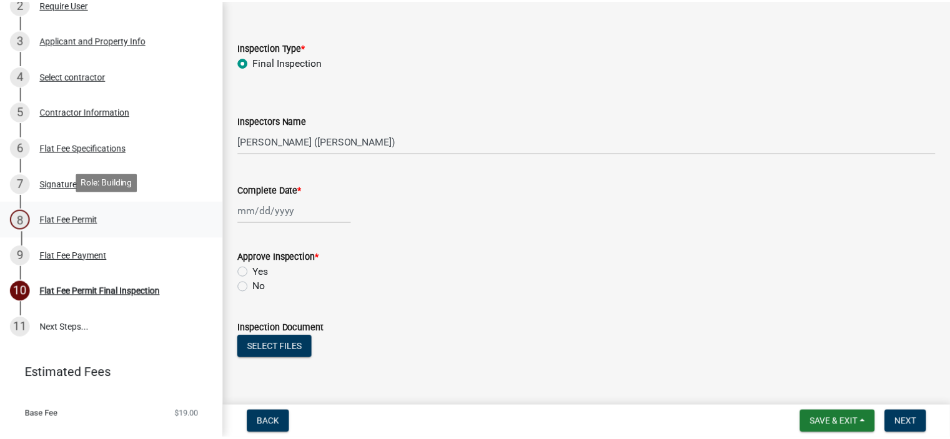
scroll to position [0, 0]
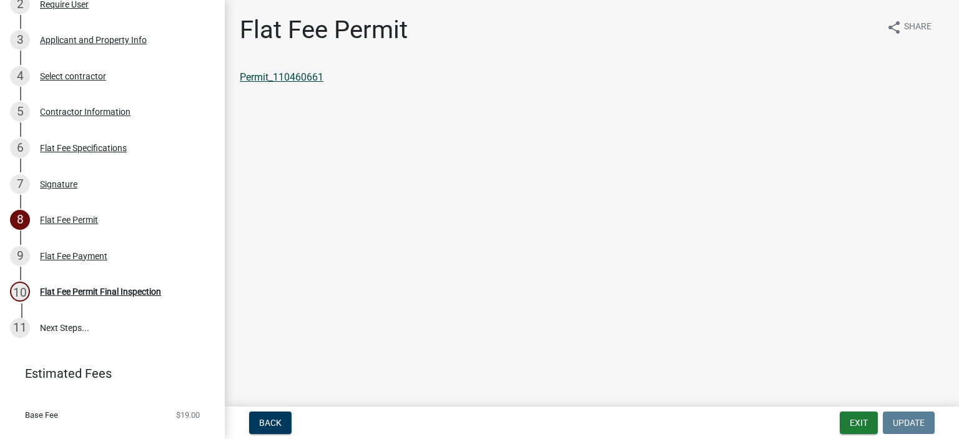
click at [294, 77] on link "Permit_110460661" at bounding box center [282, 77] width 84 height 12
click at [278, 77] on link "Permit_110460661" at bounding box center [282, 77] width 84 height 12
click at [863, 417] on button "Exit" at bounding box center [859, 422] width 38 height 22
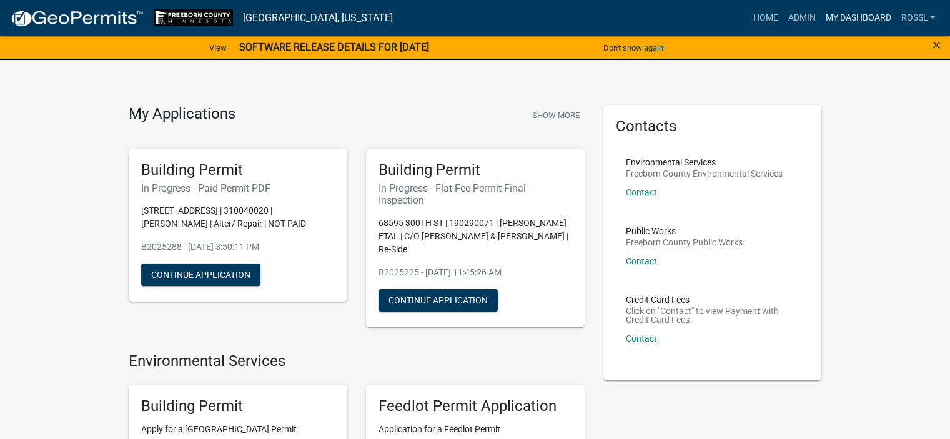
click at [858, 14] on link "My Dashboard" at bounding box center [858, 18] width 76 height 24
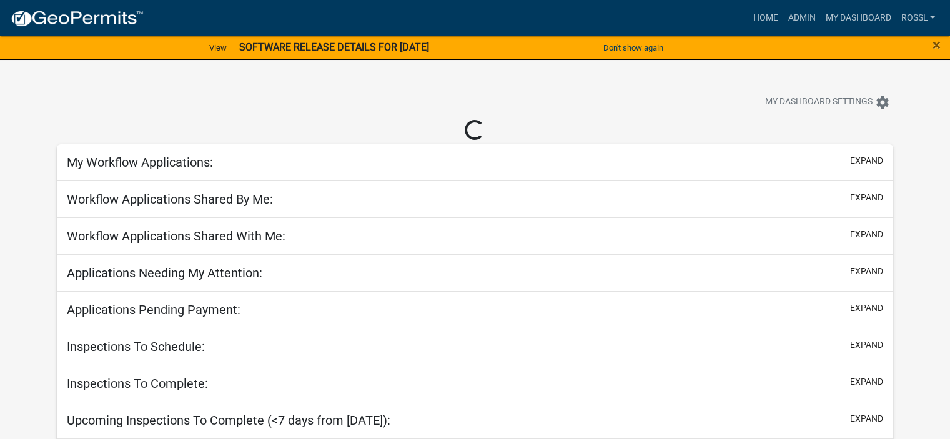
select select "2: 50"
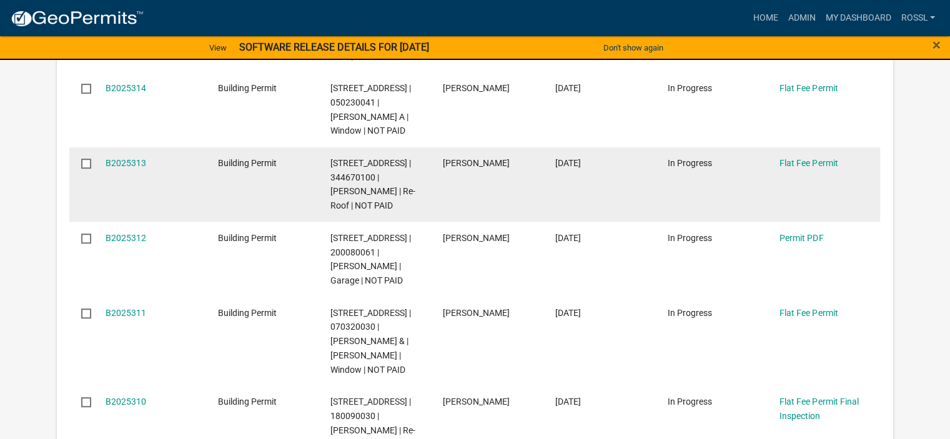
scroll to position [812, 0]
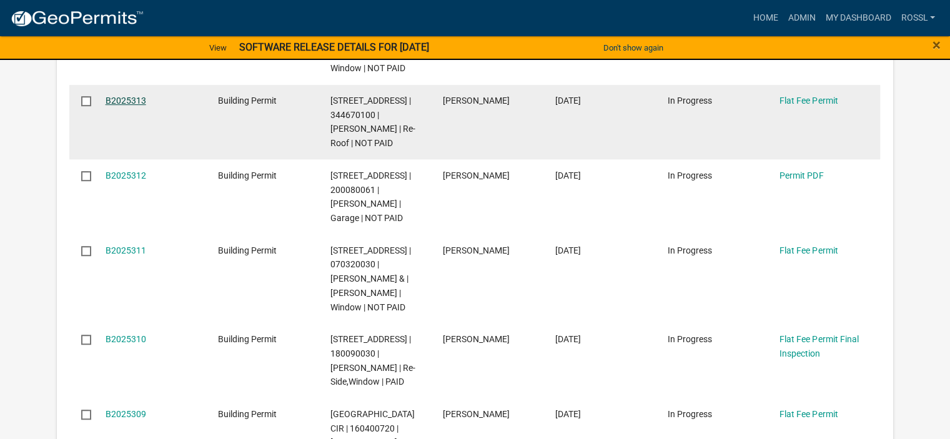
click at [128, 96] on link "B2025313" at bounding box center [126, 101] width 41 height 10
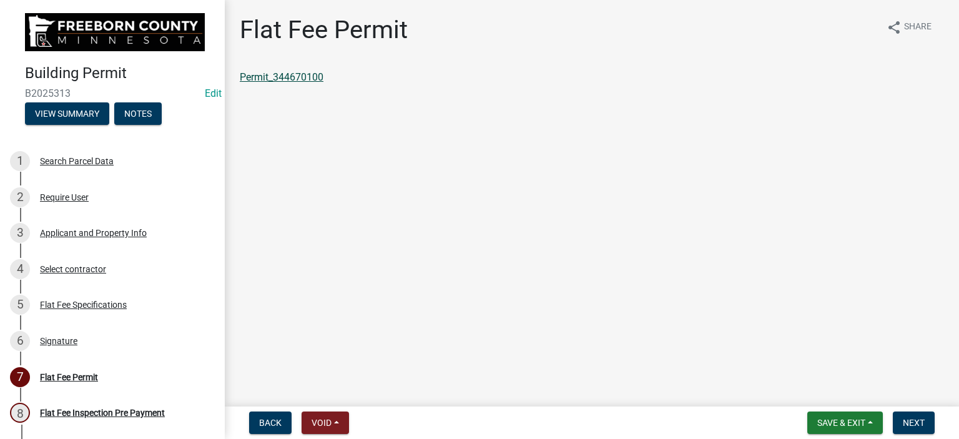
click at [308, 77] on link "Permit_344670100" at bounding box center [282, 77] width 84 height 12
click at [913, 423] on span "Next" at bounding box center [914, 423] width 22 height 10
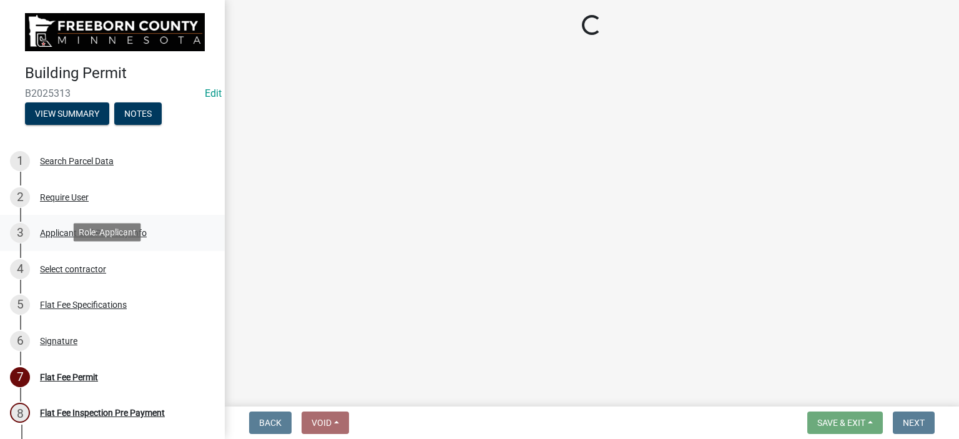
select select "3613e5d6-c0da-40a7-83d4-d5638b2e6124"
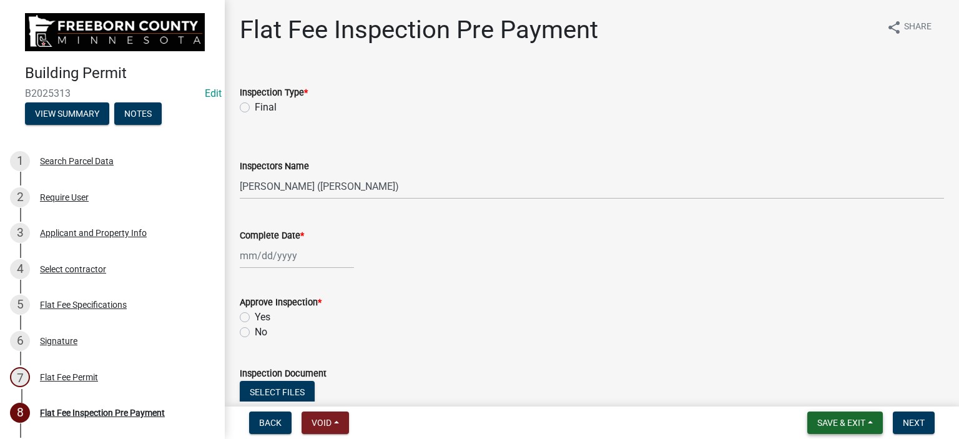
click at [814, 418] on button "Save & Exit" at bounding box center [845, 422] width 76 height 22
click at [813, 394] on button "Save & Exit" at bounding box center [833, 390] width 100 height 30
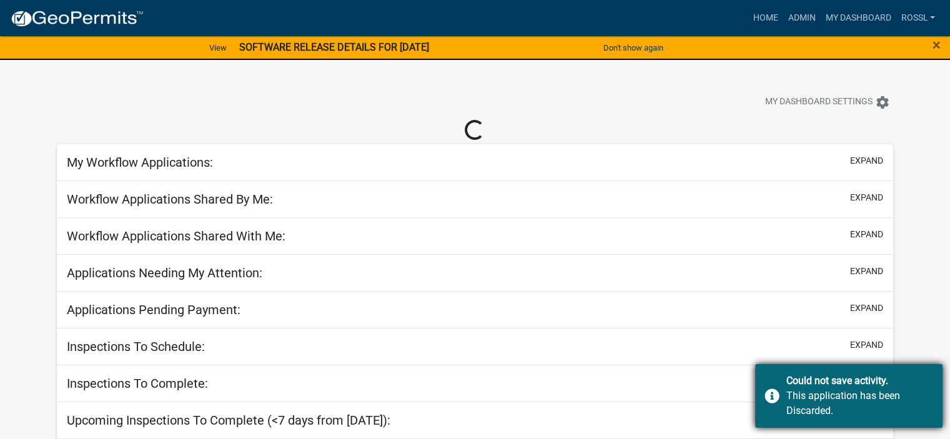
select select "2: 50"
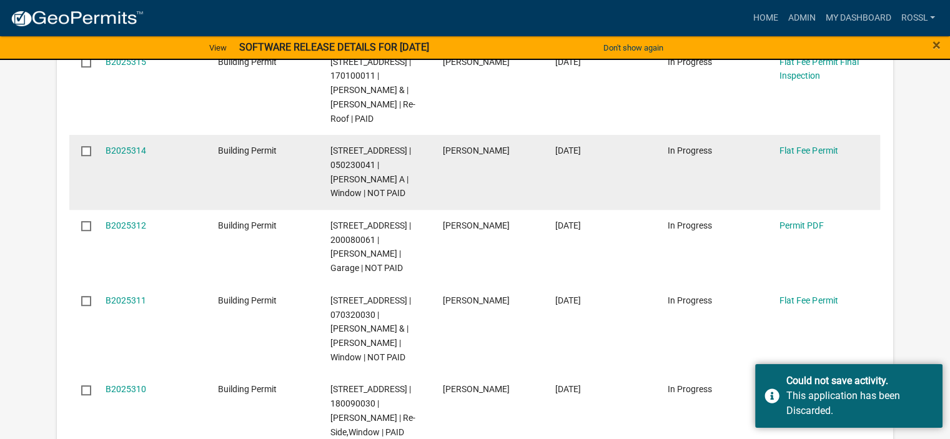
scroll to position [749, 0]
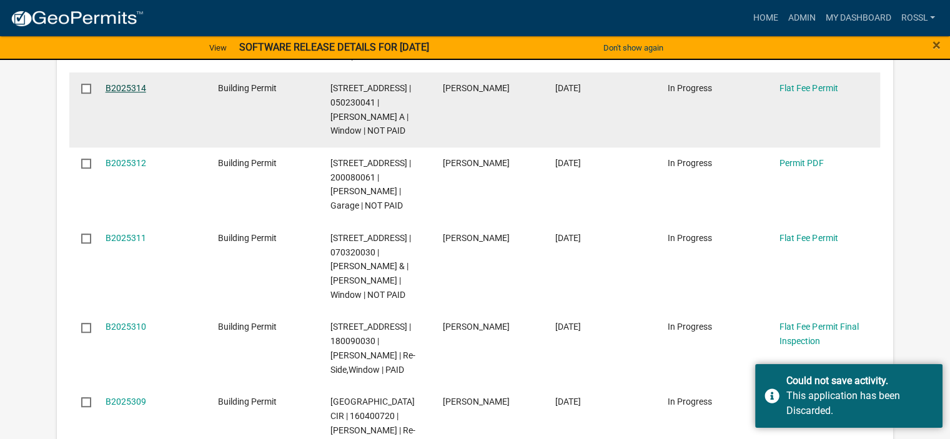
click at [122, 83] on link "B2025314" at bounding box center [126, 88] width 41 height 10
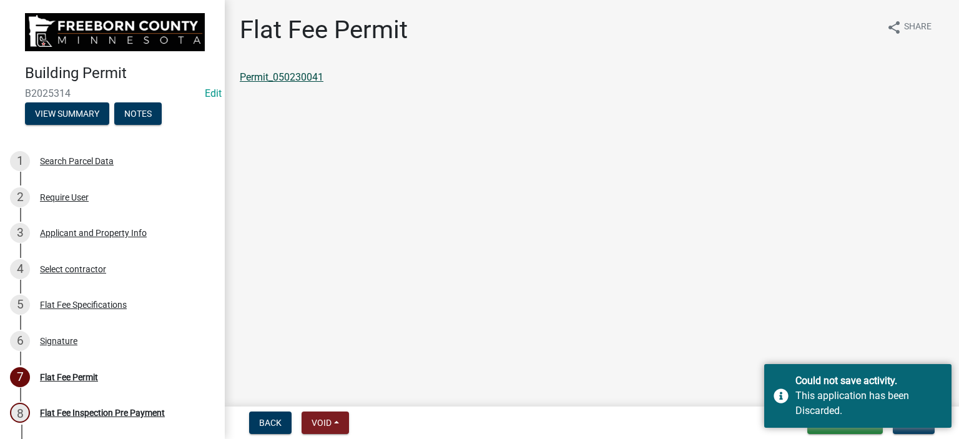
click at [277, 79] on link "Permit_050230041" at bounding box center [282, 77] width 84 height 12
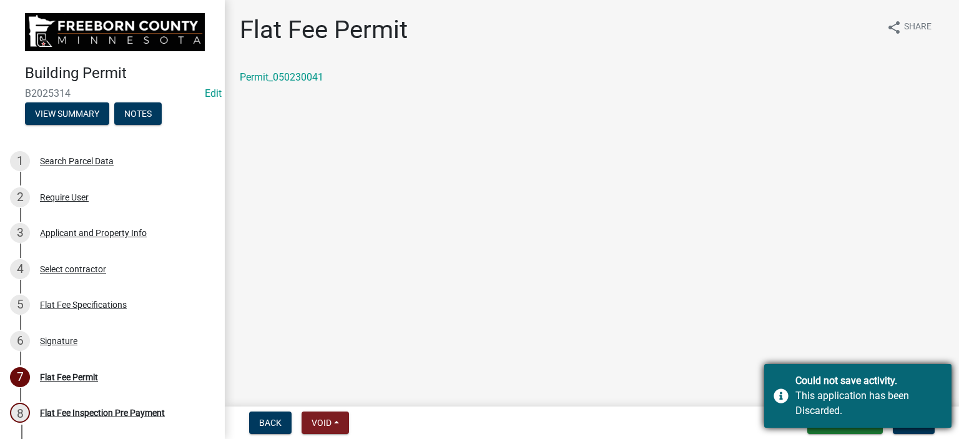
click at [782, 394] on div "Could not save activity. This application has been Discarded." at bounding box center [857, 396] width 187 height 64
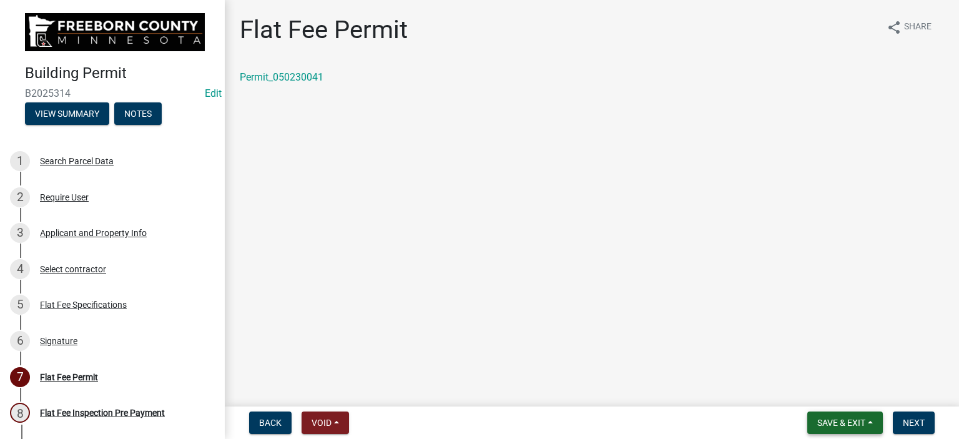
click at [817, 414] on button "Save & Exit" at bounding box center [845, 422] width 76 height 22
click at [808, 394] on button "Save & Exit" at bounding box center [833, 390] width 100 height 30
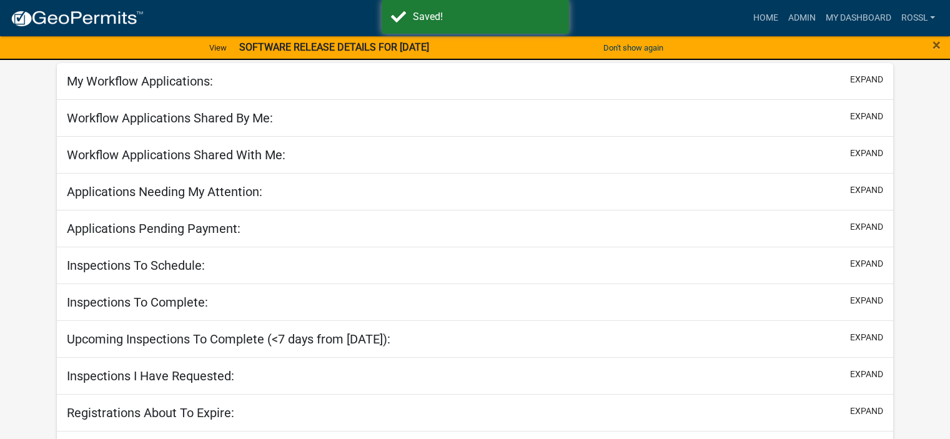
scroll to position [109, 0]
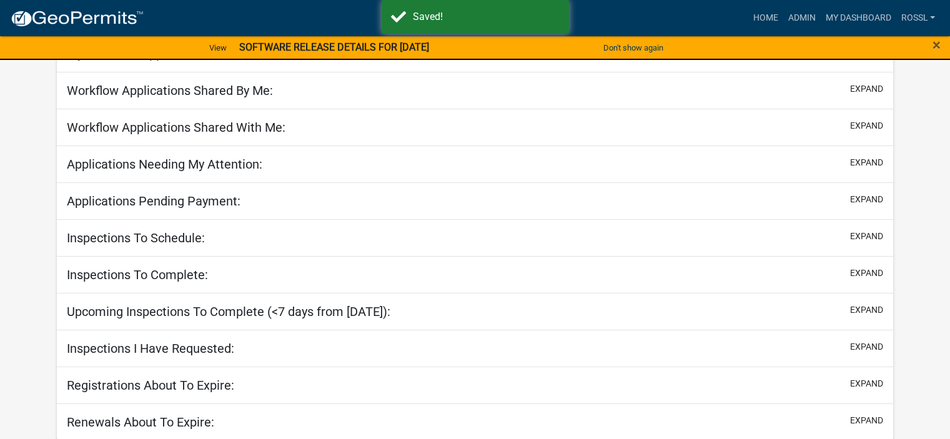
select select "2: 50"
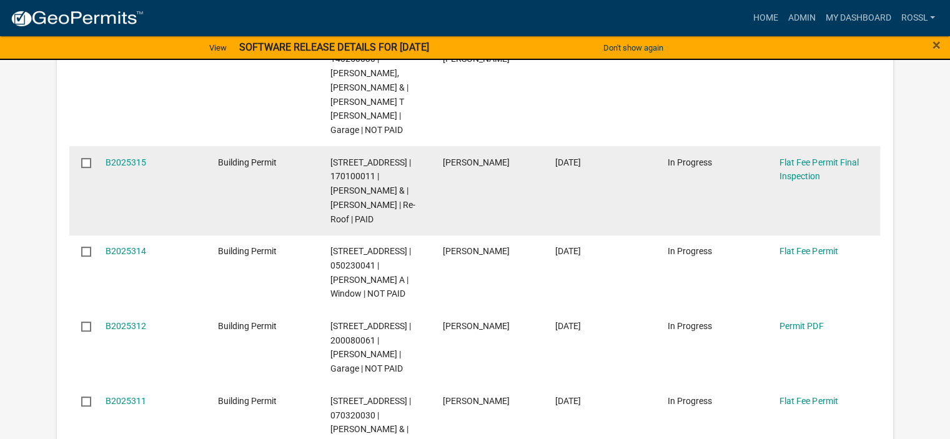
scroll to position [608, 0]
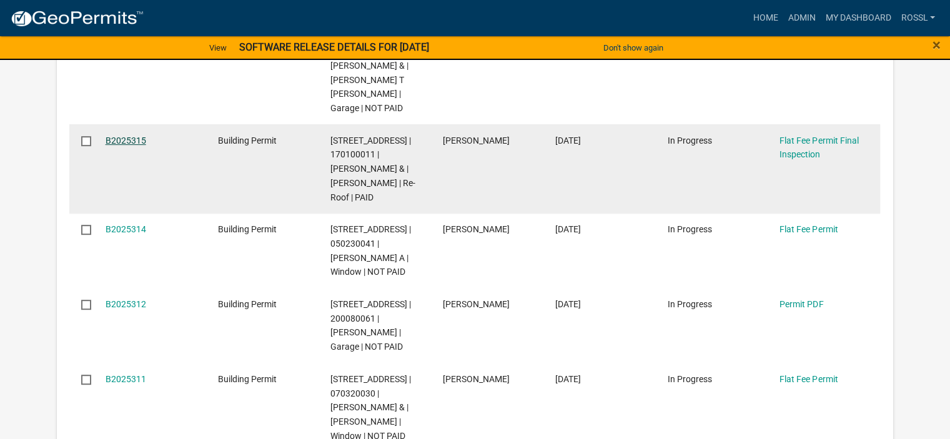
click at [109, 135] on link "B2025315" at bounding box center [126, 140] width 41 height 10
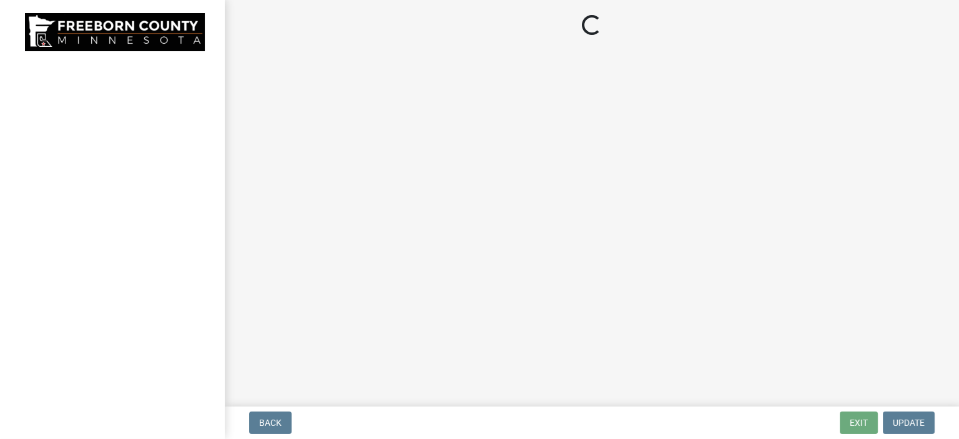
select select "3613e5d6-c0da-40a7-83d4-d5638b2e6124"
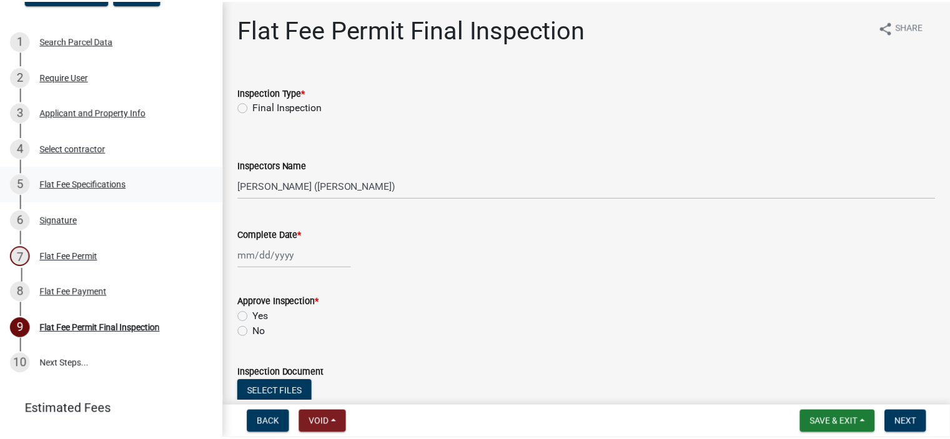
scroll to position [125, 0]
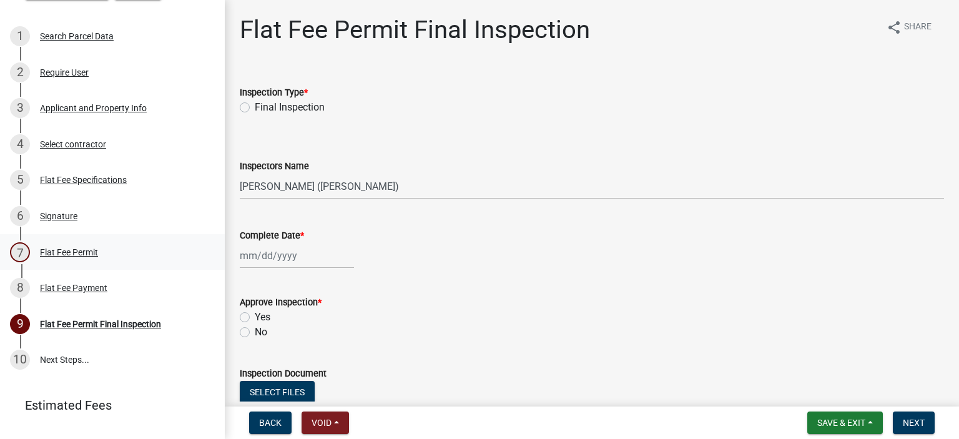
click at [69, 249] on div "Flat Fee Permit" at bounding box center [69, 252] width 58 height 9
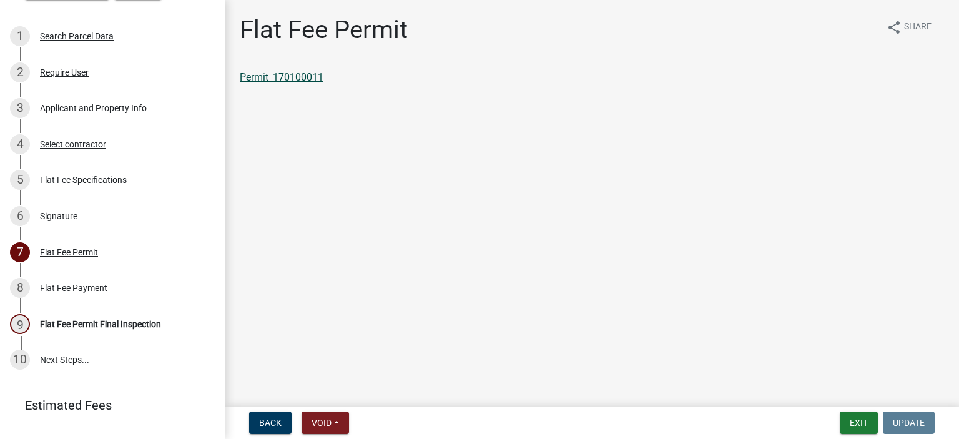
click at [305, 79] on link "Permit_170100011" at bounding box center [282, 77] width 84 height 12
click at [873, 419] on button "Exit" at bounding box center [859, 422] width 38 height 22
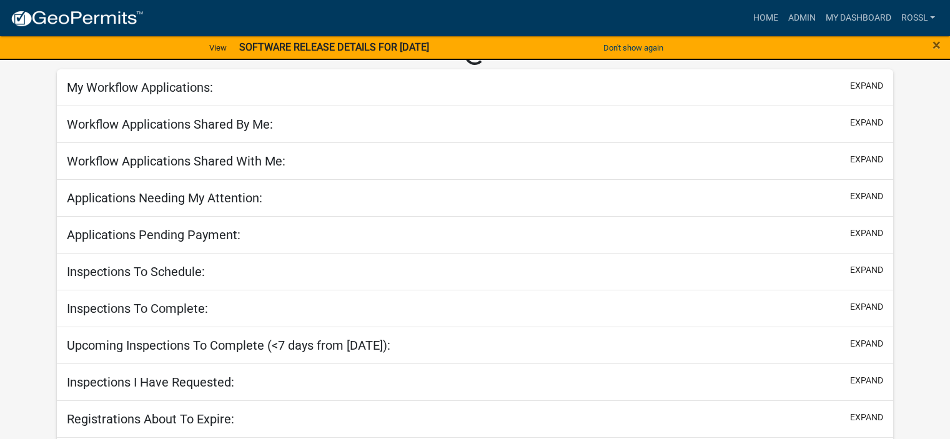
scroll to position [109, 0]
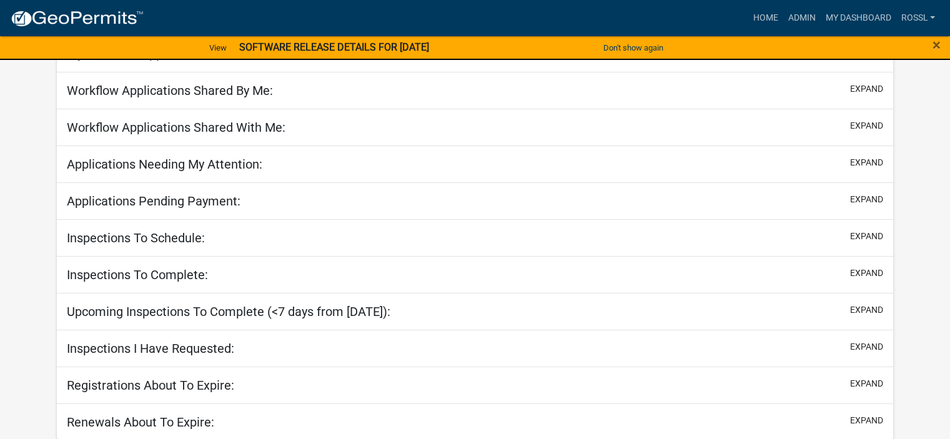
select select "2: 50"
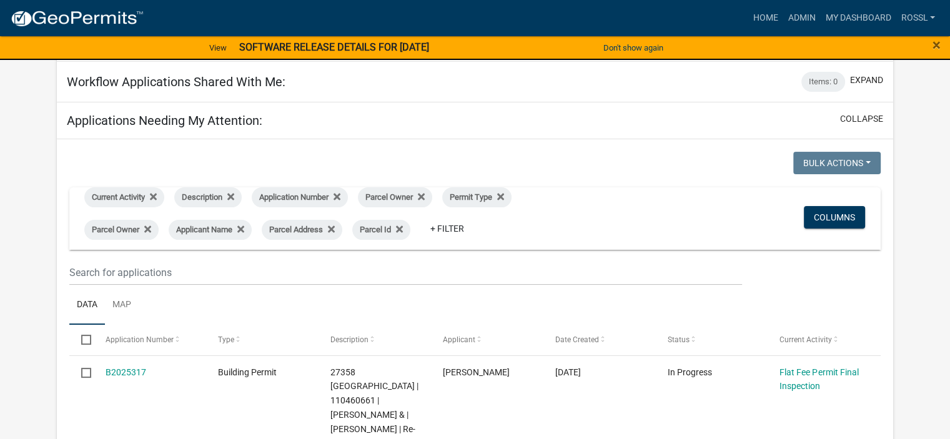
scroll to position [0, 0]
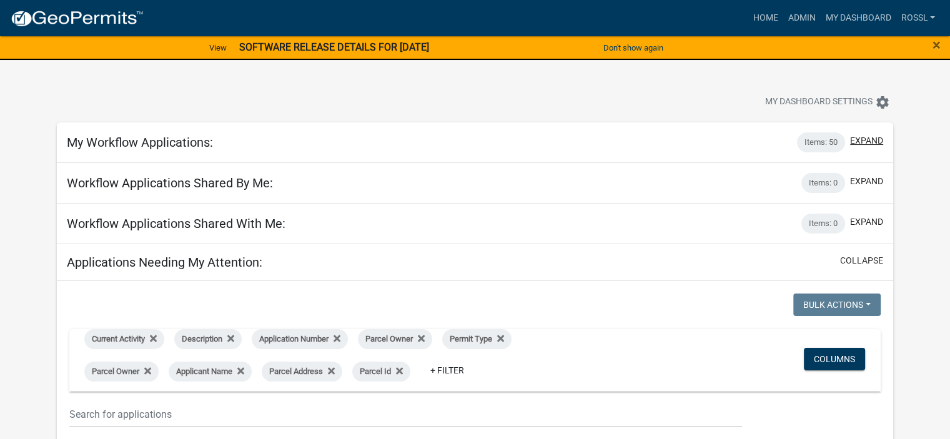
click at [857, 135] on button "expand" at bounding box center [866, 140] width 33 height 13
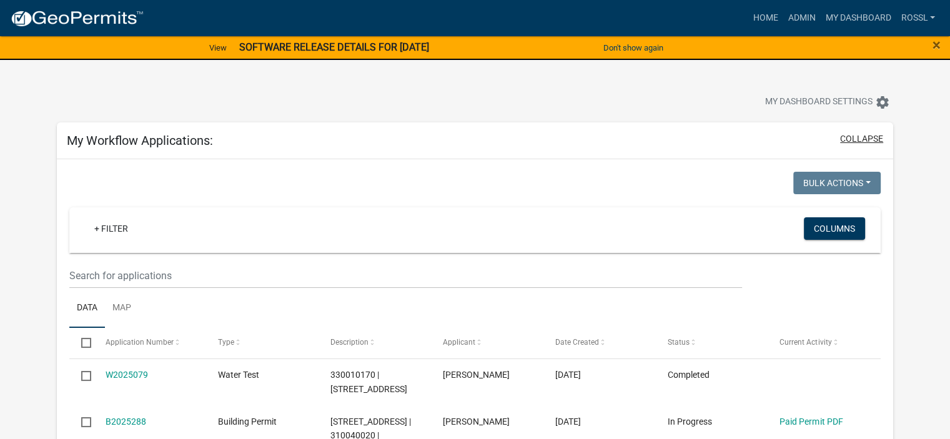
click at [864, 139] on button "collapse" at bounding box center [861, 138] width 43 height 13
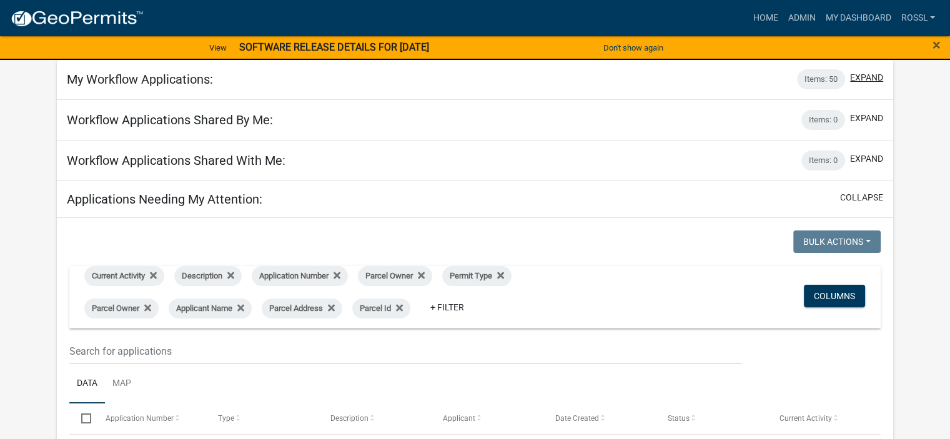
scroll to position [187, 0]
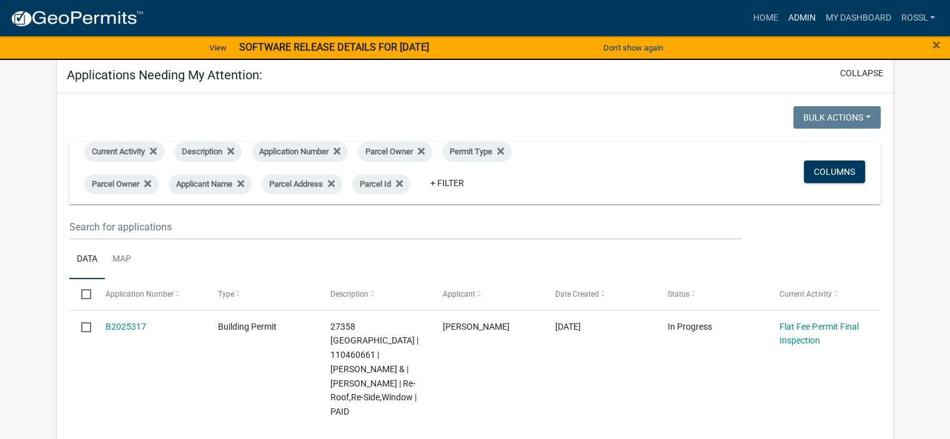
click at [792, 14] on link "Admin" at bounding box center [800, 18] width 37 height 24
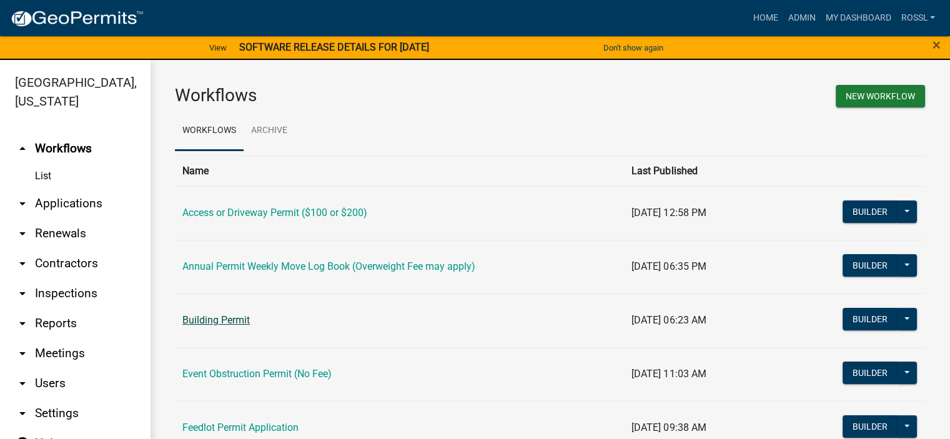
click at [240, 317] on link "Building Permit" at bounding box center [215, 320] width 67 height 12
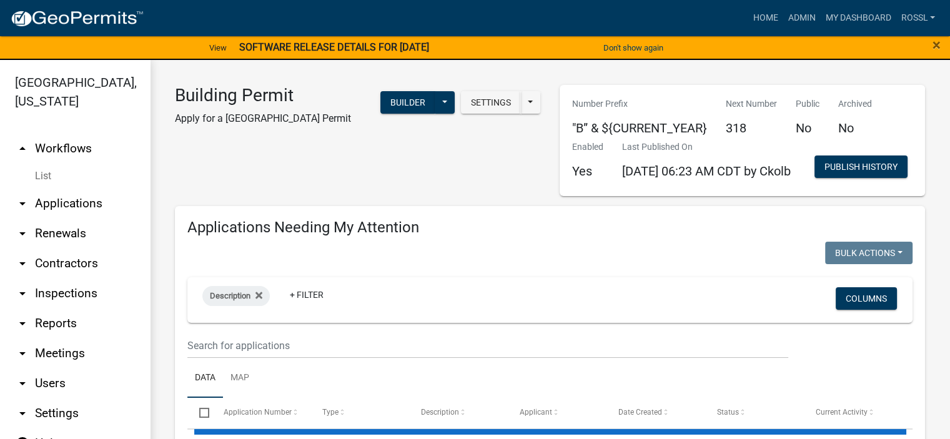
select select "2: 50"
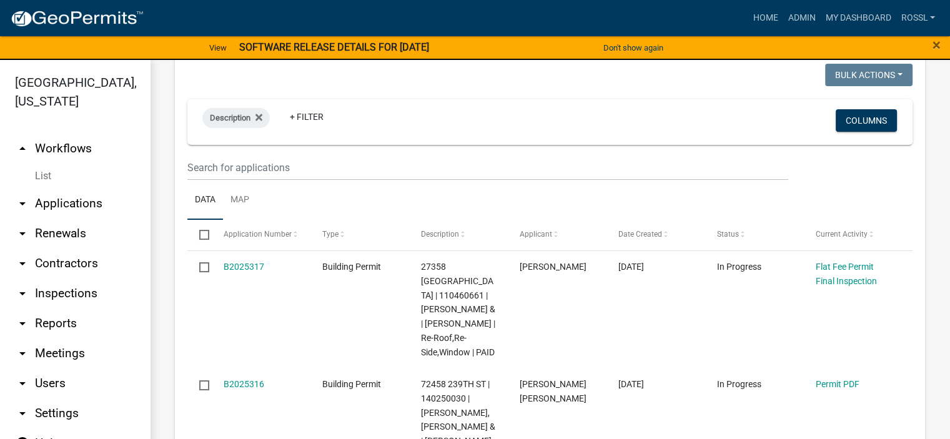
scroll to position [62, 0]
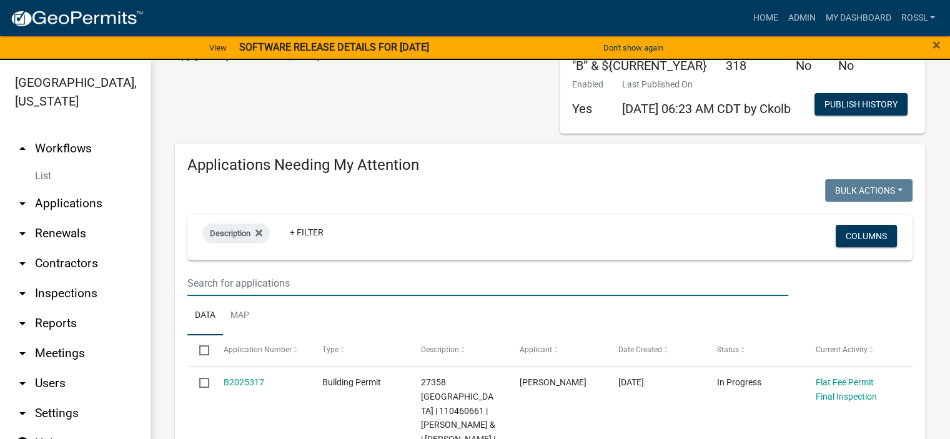
click at [250, 296] on input "text" at bounding box center [487, 283] width 601 height 26
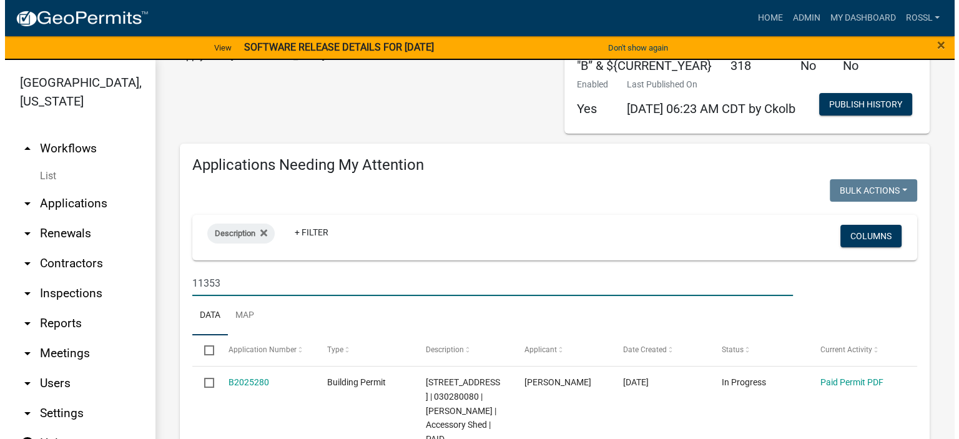
scroll to position [312, 0]
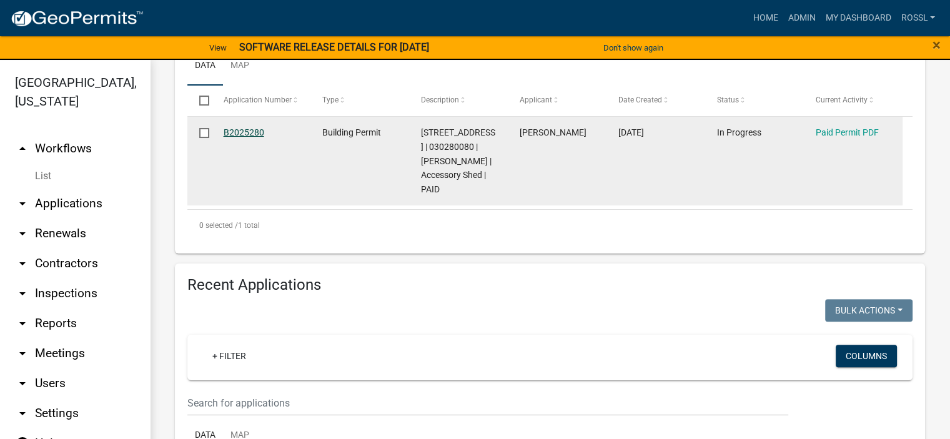
type input "11353"
click at [248, 137] on link "B2025280" at bounding box center [244, 132] width 41 height 10
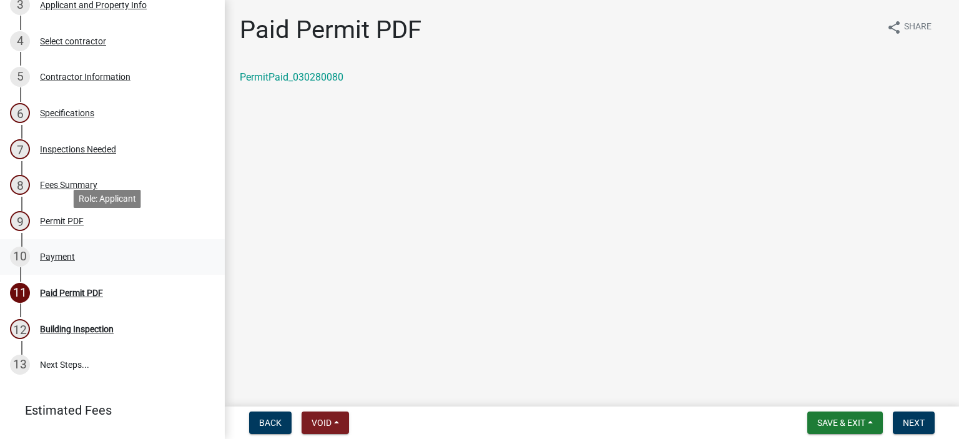
scroll to position [250, 0]
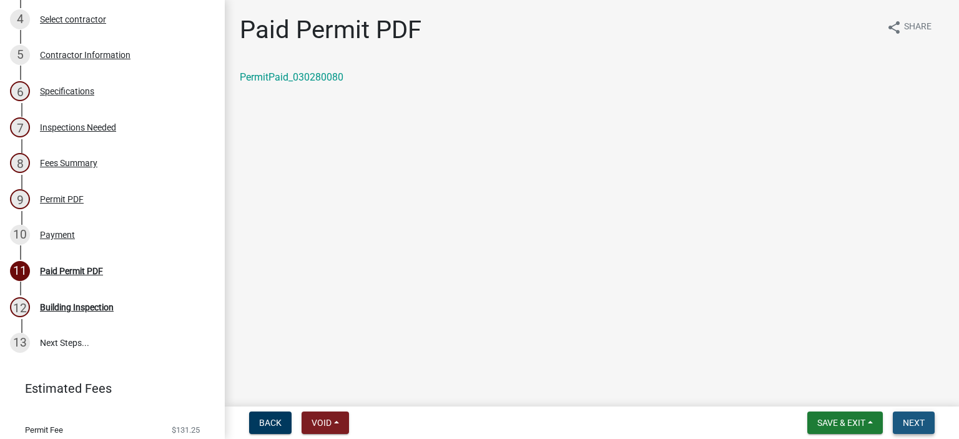
click at [909, 420] on span "Next" at bounding box center [914, 423] width 22 height 10
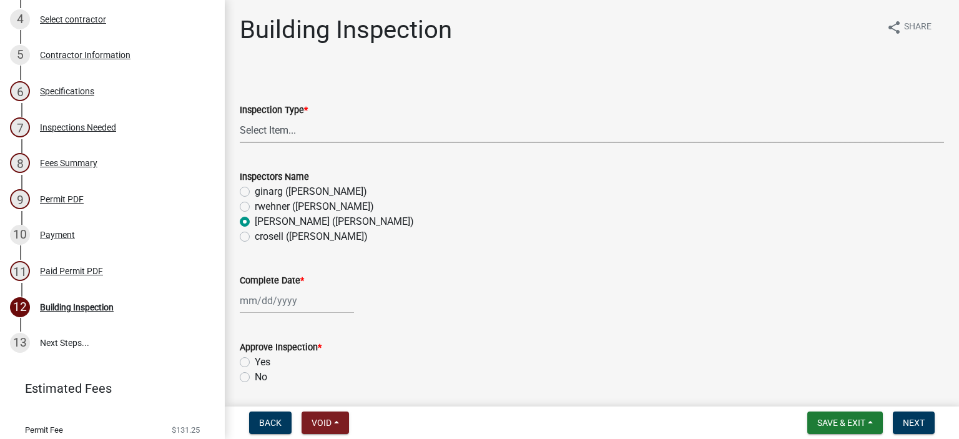
click at [277, 139] on select "Select Item... Footings Foundation Rough Plumbing Rough Mechanical Framing Gas …" at bounding box center [592, 130] width 704 height 26
click at [240, 117] on select "Select Item... Footings Foundation Rough Plumbing Rough Mechanical Framing Gas …" at bounding box center [592, 130] width 704 height 26
select select "306567ba-5481-4577-869f-56a75bb08b28"
click at [257, 298] on div at bounding box center [297, 301] width 114 height 26
select select "9"
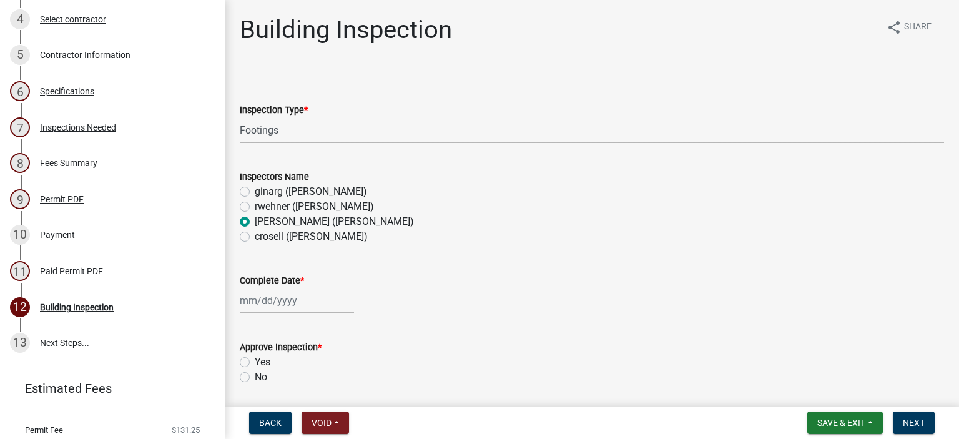
select select "2025"
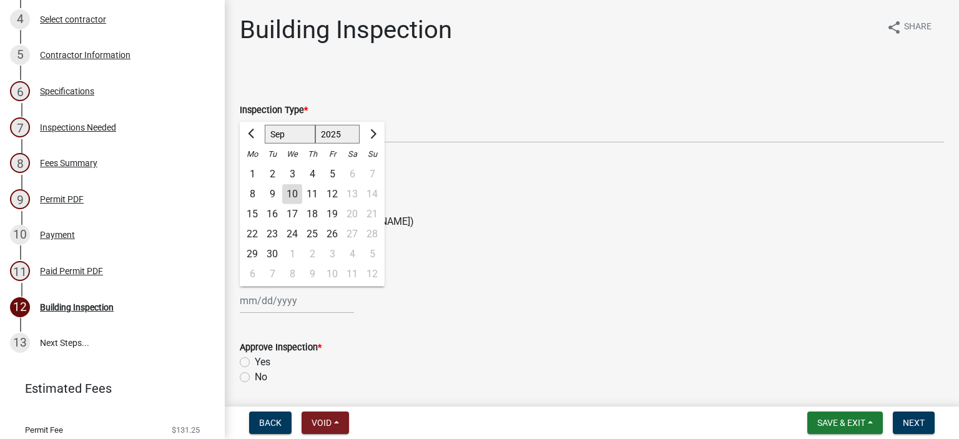
click at [273, 197] on div "9" at bounding box center [272, 194] width 20 height 20
type input "[DATE]"
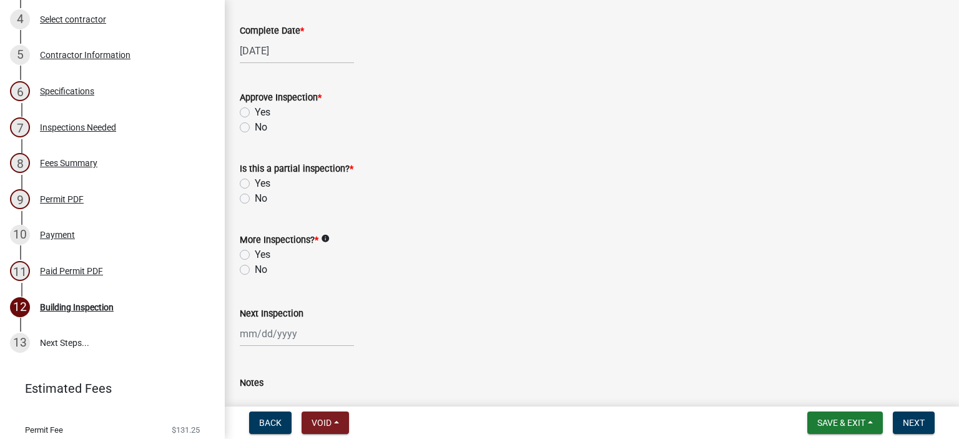
click at [255, 110] on label "Yes" at bounding box center [263, 112] width 16 height 15
click at [255, 110] on input "Yes" at bounding box center [259, 109] width 8 height 8
radio input "true"
click at [255, 198] on label "No" at bounding box center [261, 198] width 12 height 15
click at [255, 198] on input "No" at bounding box center [259, 195] width 8 height 8
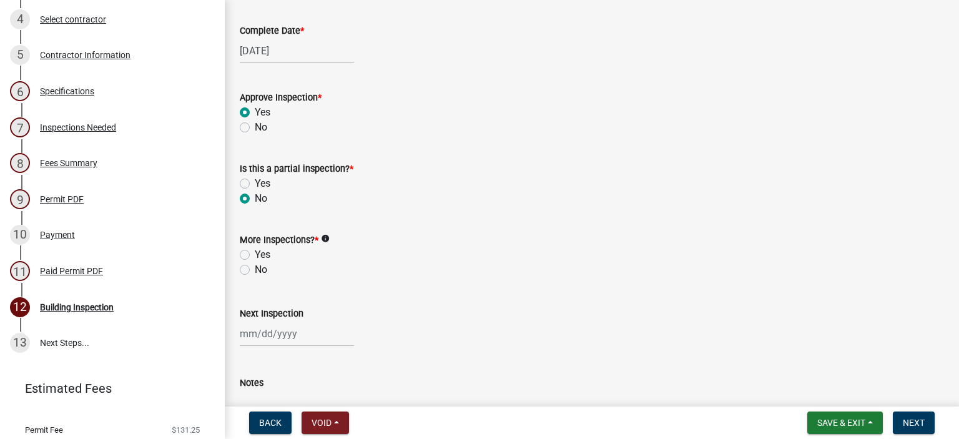
radio input "true"
click at [255, 250] on label "Yes" at bounding box center [263, 254] width 16 height 15
click at [255, 250] on input "Yes" at bounding box center [259, 251] width 8 height 8
radio input "true"
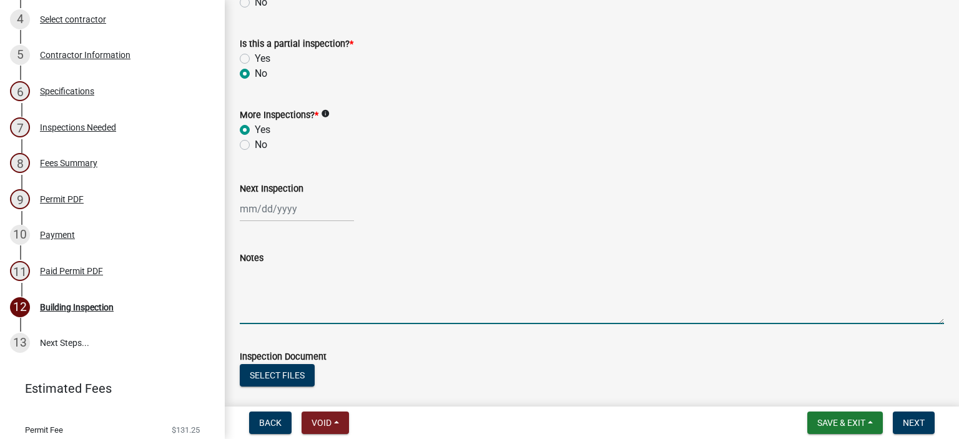
click at [285, 292] on textarea "Notes" at bounding box center [592, 294] width 704 height 59
click at [241, 275] on textarea "Solid bottom looks good" at bounding box center [592, 294] width 704 height 59
click at [279, 275] on textarea "5' deep Solid bottom looks good" at bounding box center [592, 294] width 704 height 59
type textarea "5' deep solid bottom looks good"
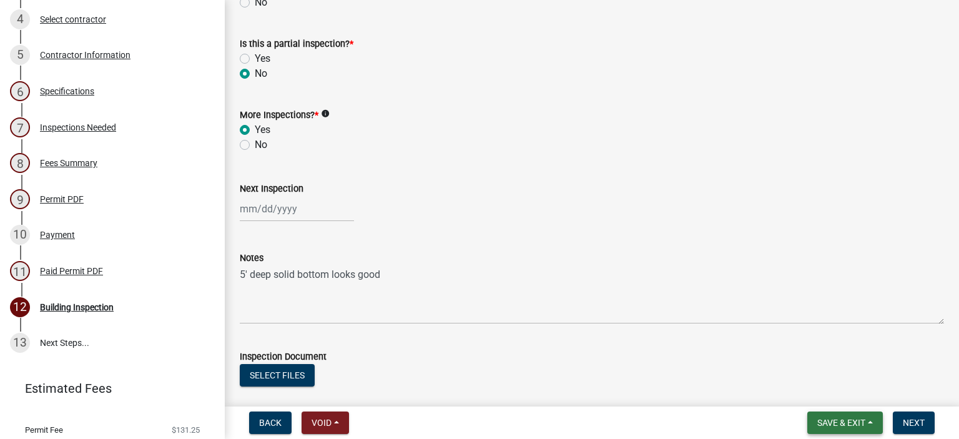
click at [821, 416] on button "Save & Exit" at bounding box center [845, 422] width 76 height 22
click at [817, 393] on button "Save & Exit" at bounding box center [833, 390] width 100 height 30
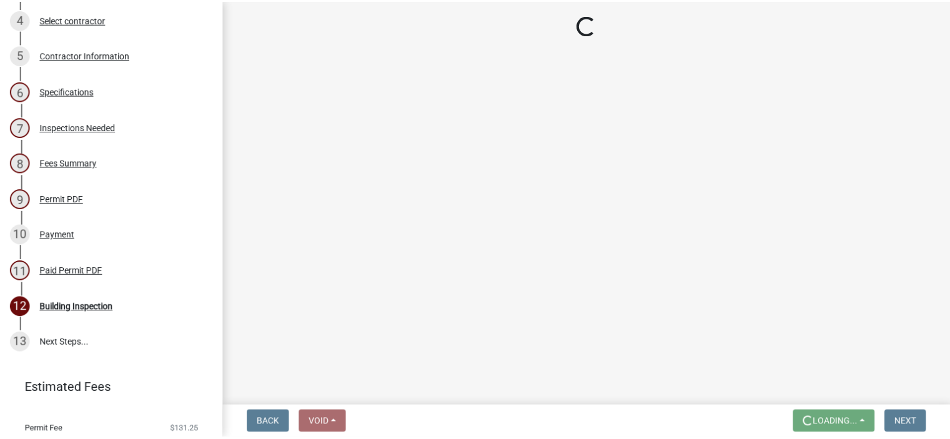
scroll to position [0, 0]
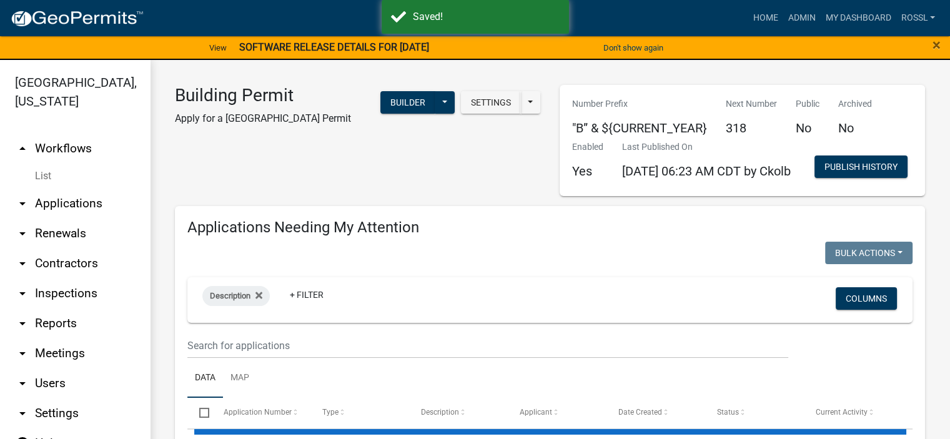
select select "2: 50"
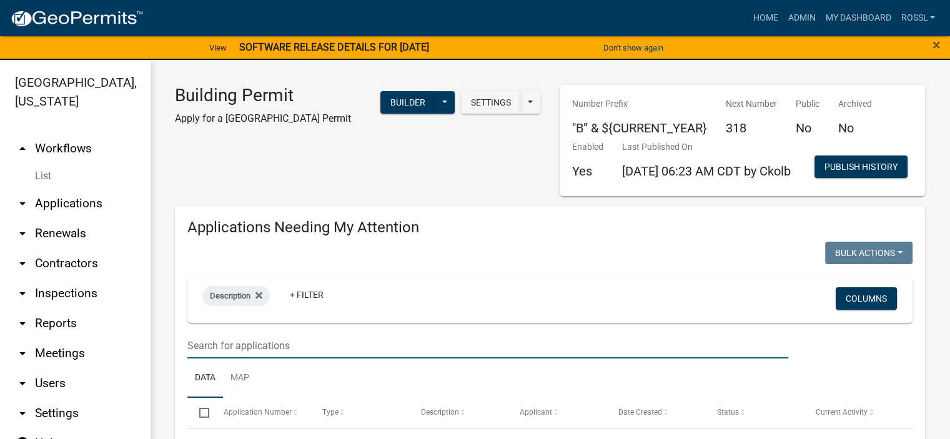
click at [270, 358] on input "text" at bounding box center [487, 346] width 601 height 26
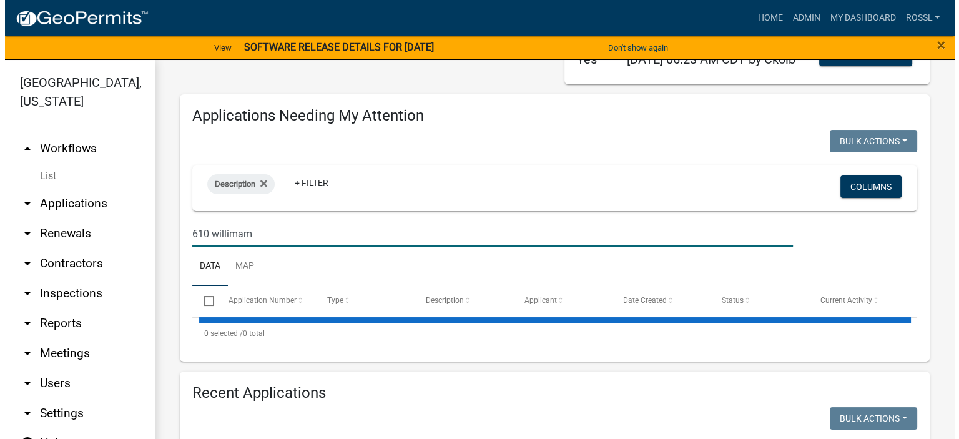
scroll to position [250, 0]
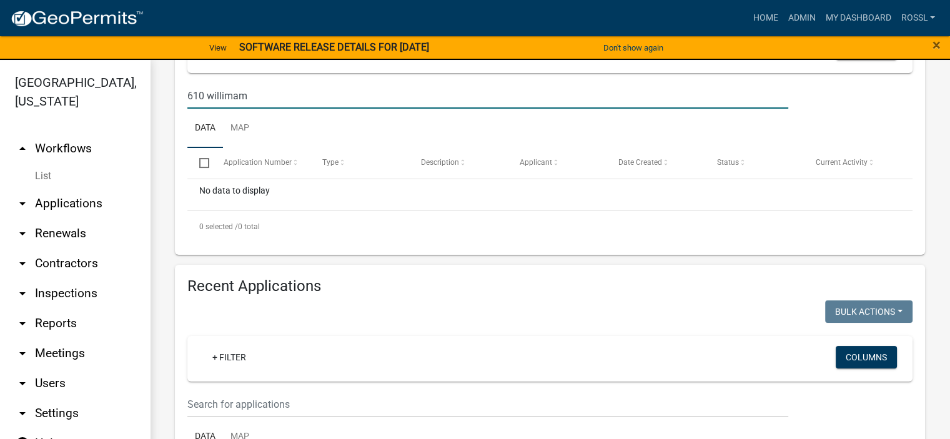
click at [234, 109] on input "610 willimam" at bounding box center [487, 96] width 601 height 26
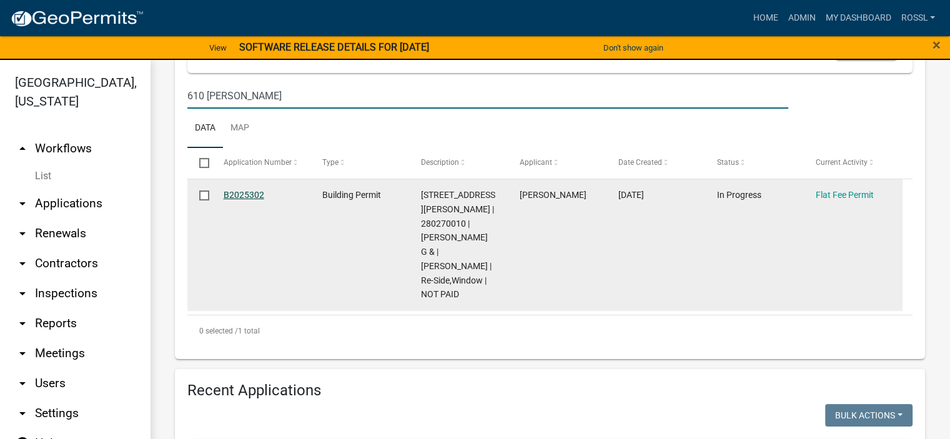
type input "610 [PERSON_NAME]"
click at [240, 200] on link "B2025302" at bounding box center [244, 195] width 41 height 10
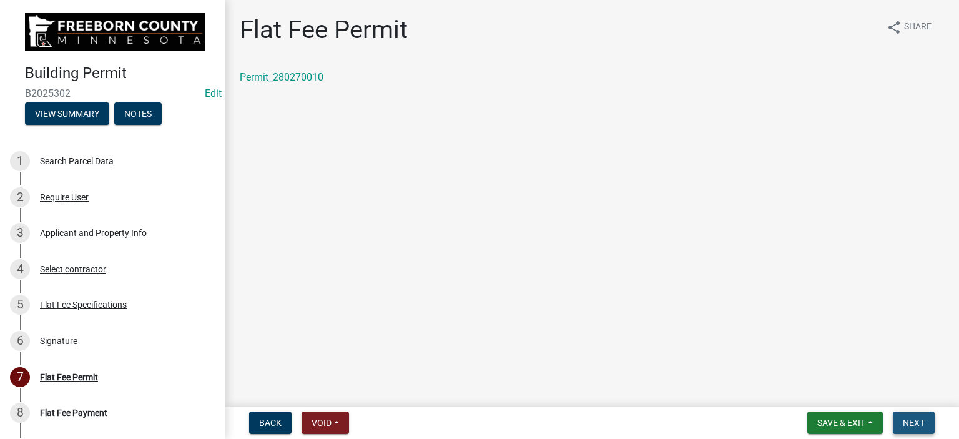
click at [922, 421] on span "Next" at bounding box center [914, 423] width 22 height 10
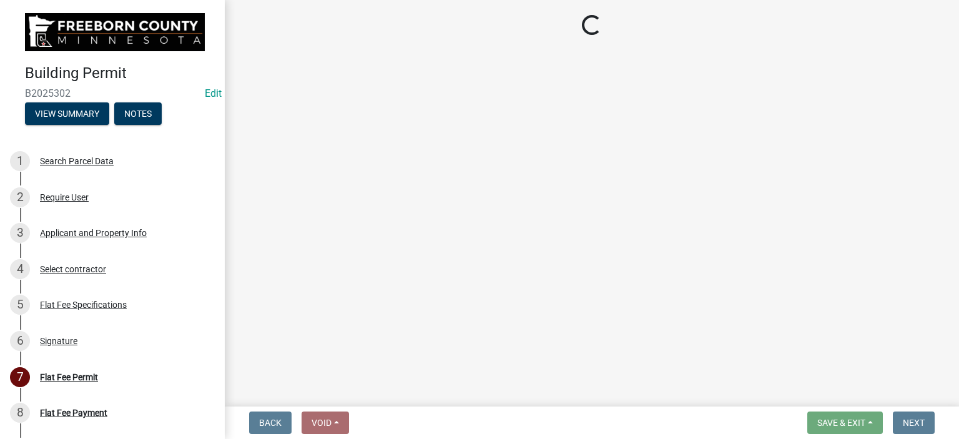
select select "3: 3"
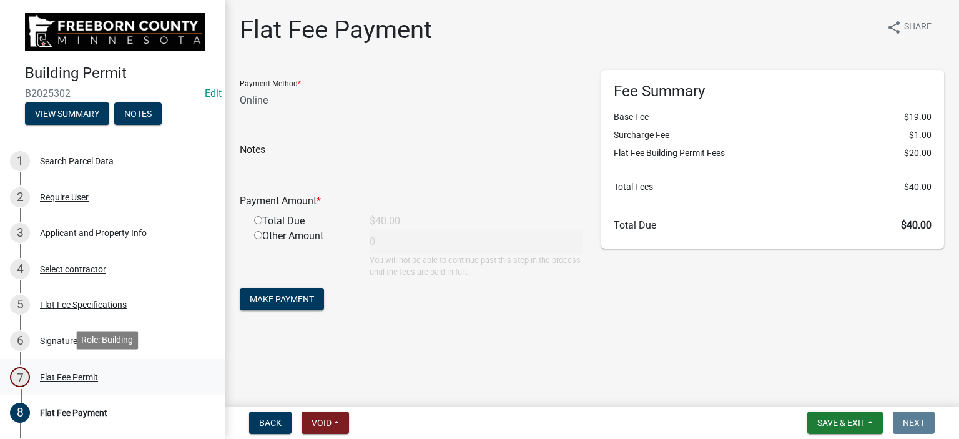
click at [59, 375] on div "Flat Fee Permit" at bounding box center [69, 377] width 58 height 9
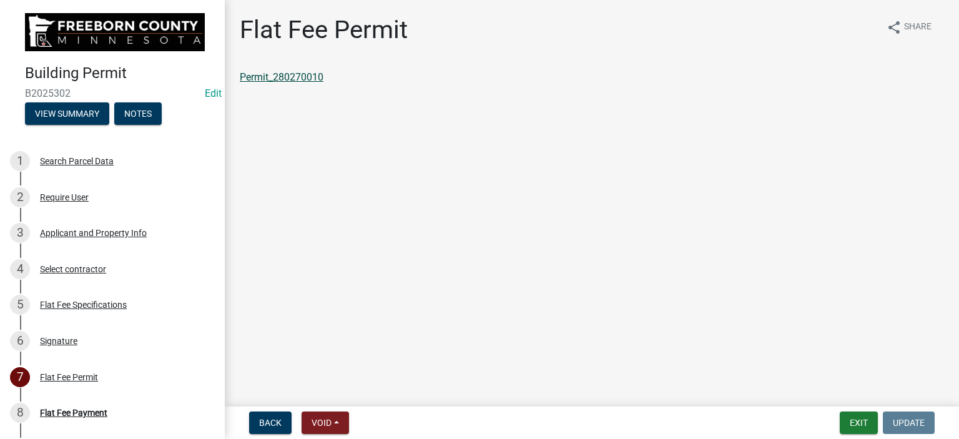
click at [305, 79] on link "Permit_280270010" at bounding box center [282, 77] width 84 height 12
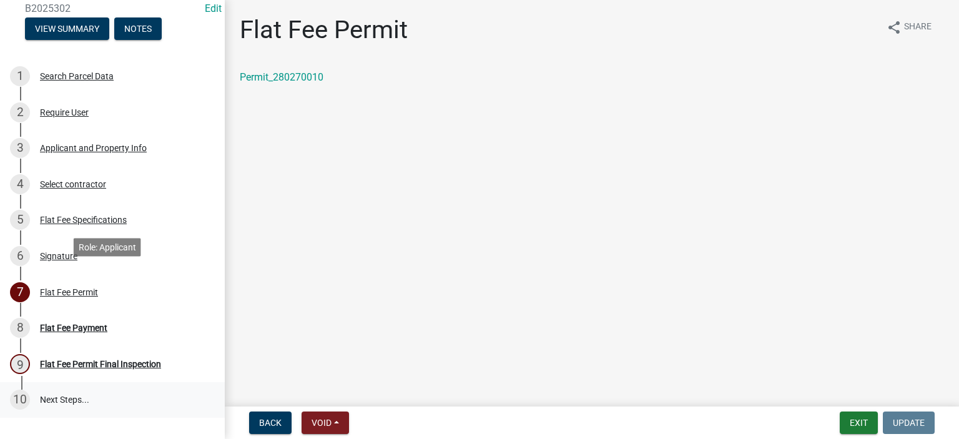
scroll to position [187, 0]
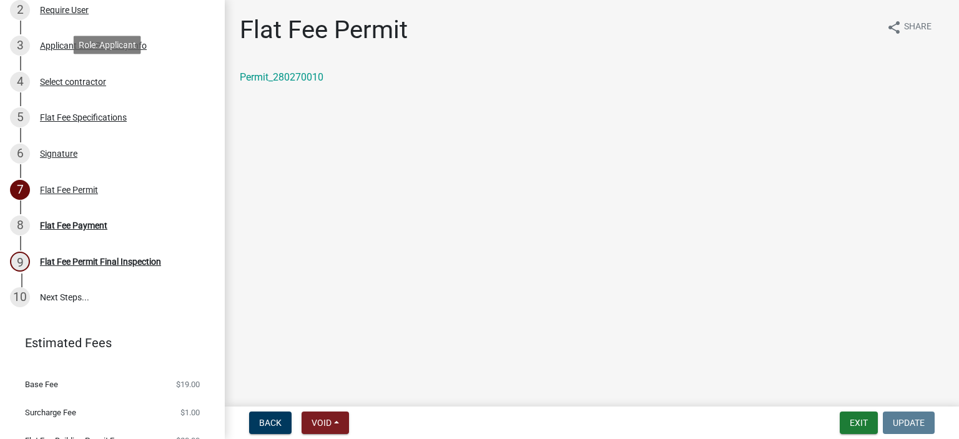
click at [79, 83] on div "Select contractor" at bounding box center [73, 81] width 66 height 9
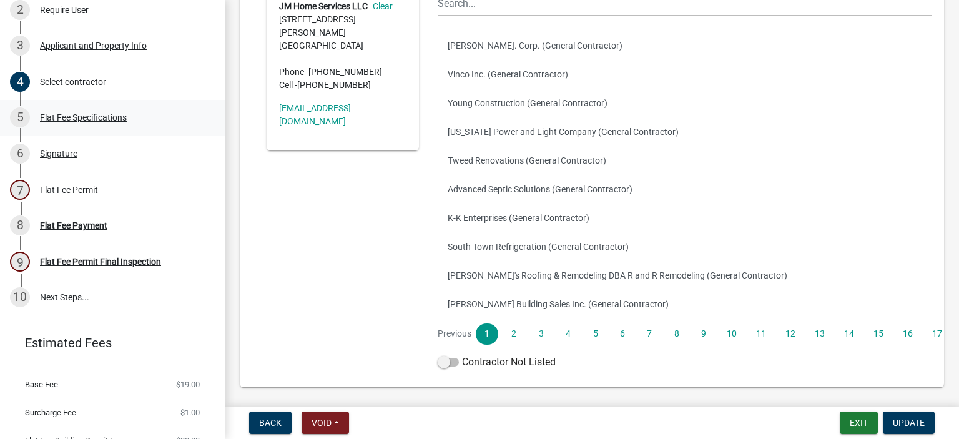
click at [56, 117] on div "Flat Fee Specifications" at bounding box center [83, 117] width 87 height 9
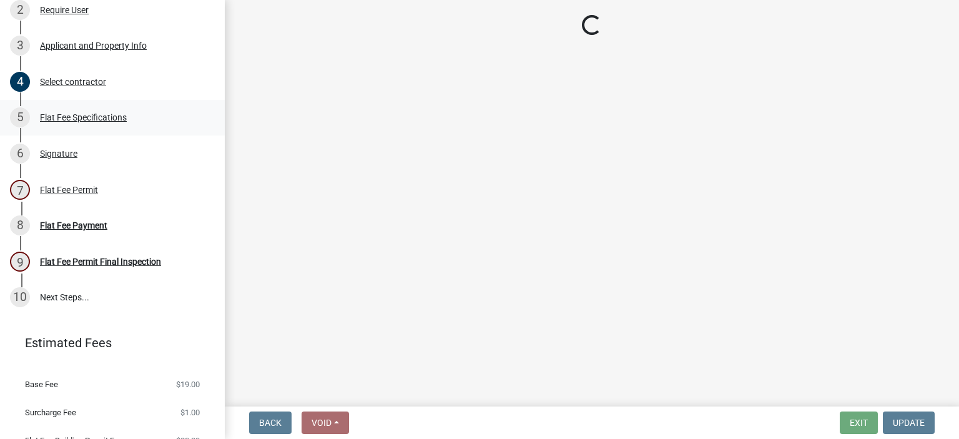
scroll to position [0, 0]
select select "cf5e982a-8fde-449d-bcd8-be8cdfb99374"
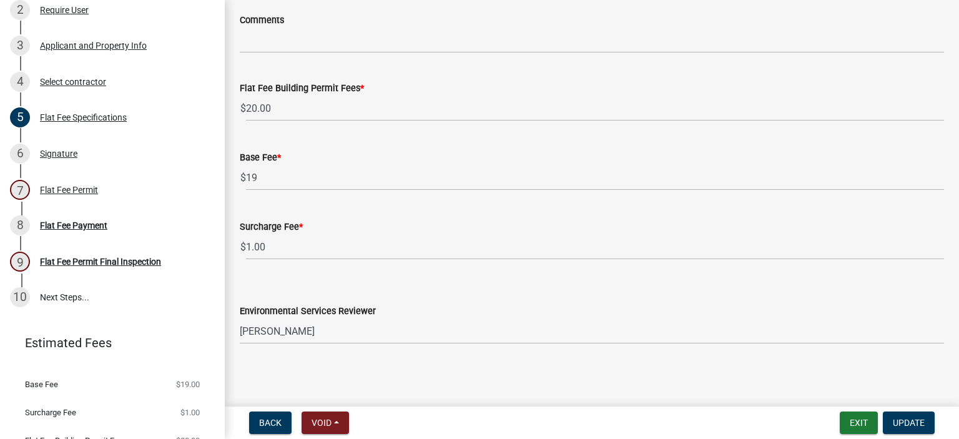
scroll to position [382, 0]
click at [72, 149] on div "Signature" at bounding box center [58, 153] width 37 height 9
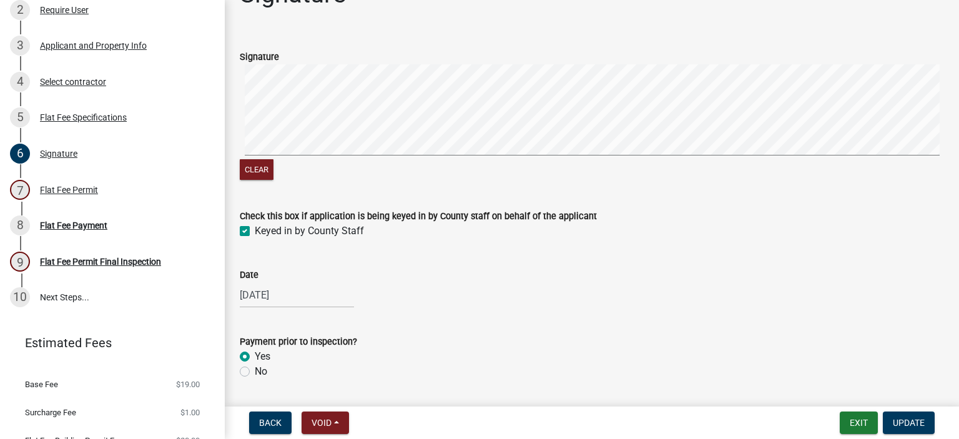
scroll to position [72, 0]
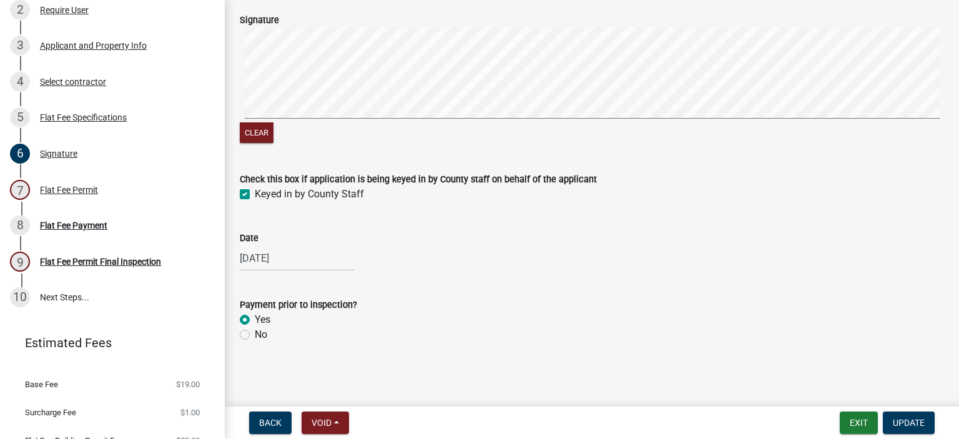
click at [255, 336] on label "No" at bounding box center [261, 334] width 12 height 15
click at [255, 335] on input "No" at bounding box center [259, 331] width 8 height 8
radio input "true"
click at [895, 427] on span "Update" at bounding box center [909, 423] width 32 height 10
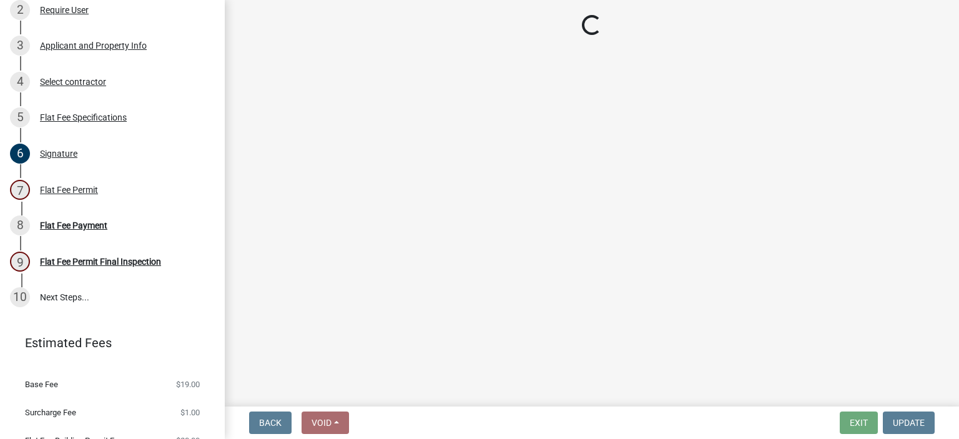
select select "3613e5d6-c0da-40a7-83d4-d5638b2e6124"
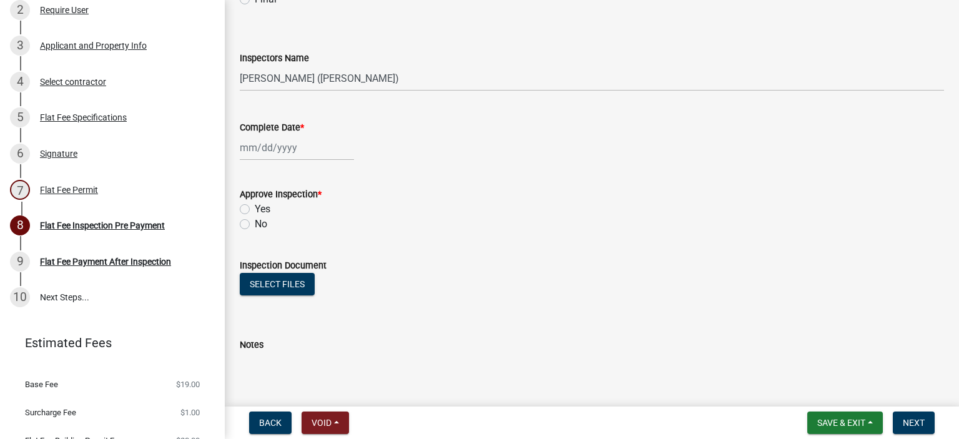
scroll to position [232, 0]
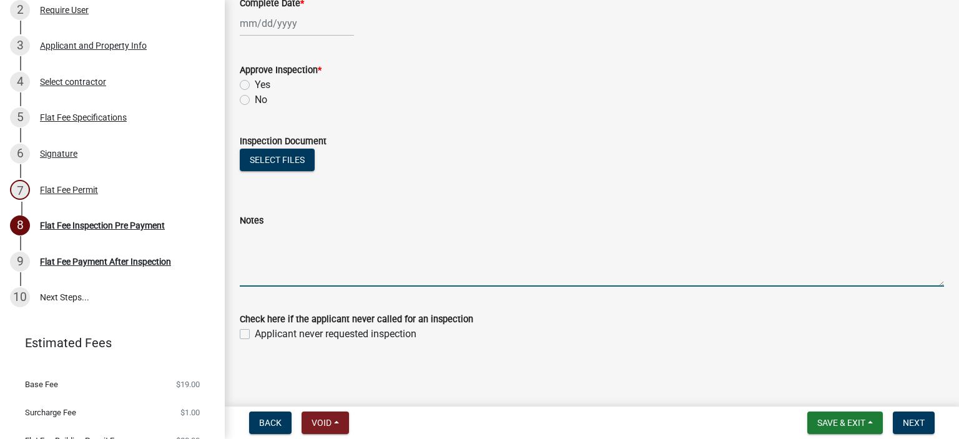
click at [306, 267] on textarea "Notes" at bounding box center [592, 257] width 704 height 59
click at [303, 239] on textarea "[DATE] header onsite ins ok" at bounding box center [592, 257] width 704 height 59
type textarea "[DATE] headers mods onsite ins ok"
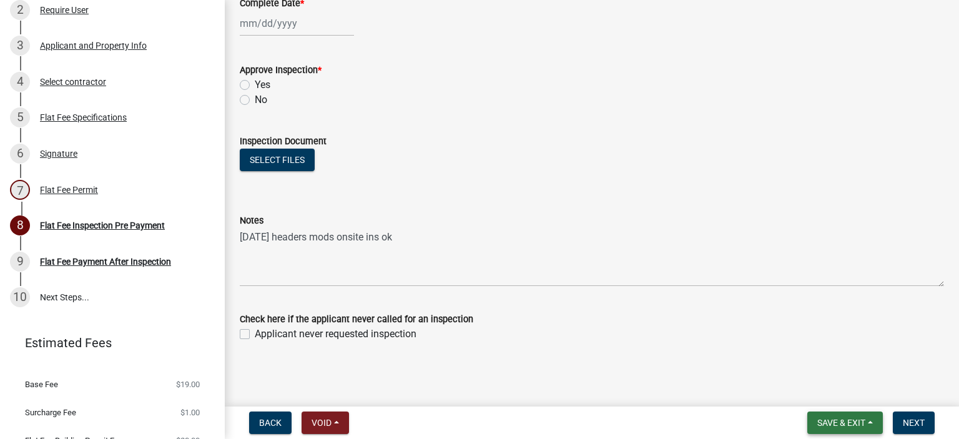
click at [848, 426] on span "Save & Exit" at bounding box center [841, 423] width 48 height 10
click at [837, 385] on button "Save & Exit" at bounding box center [833, 390] width 100 height 30
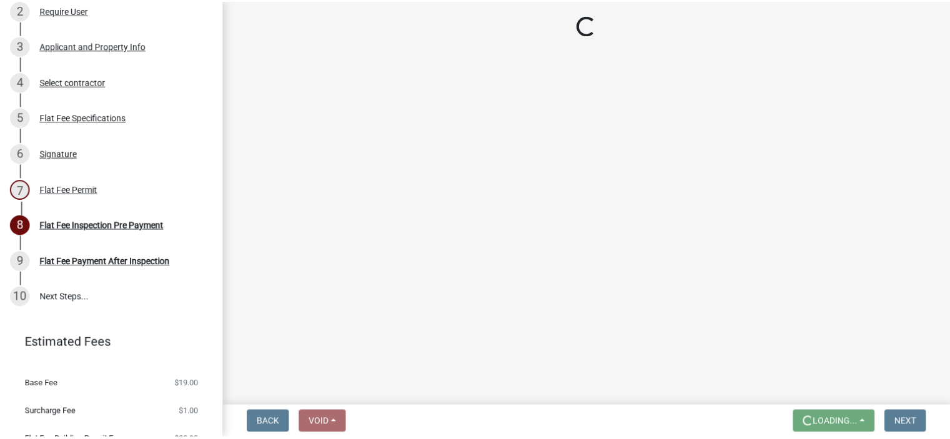
scroll to position [0, 0]
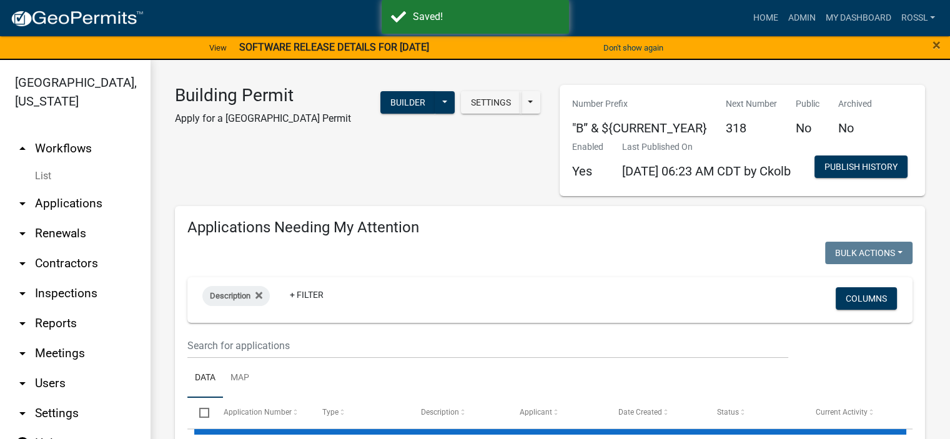
select select "2: 50"
